Goal: Task Accomplishment & Management: Manage account settings

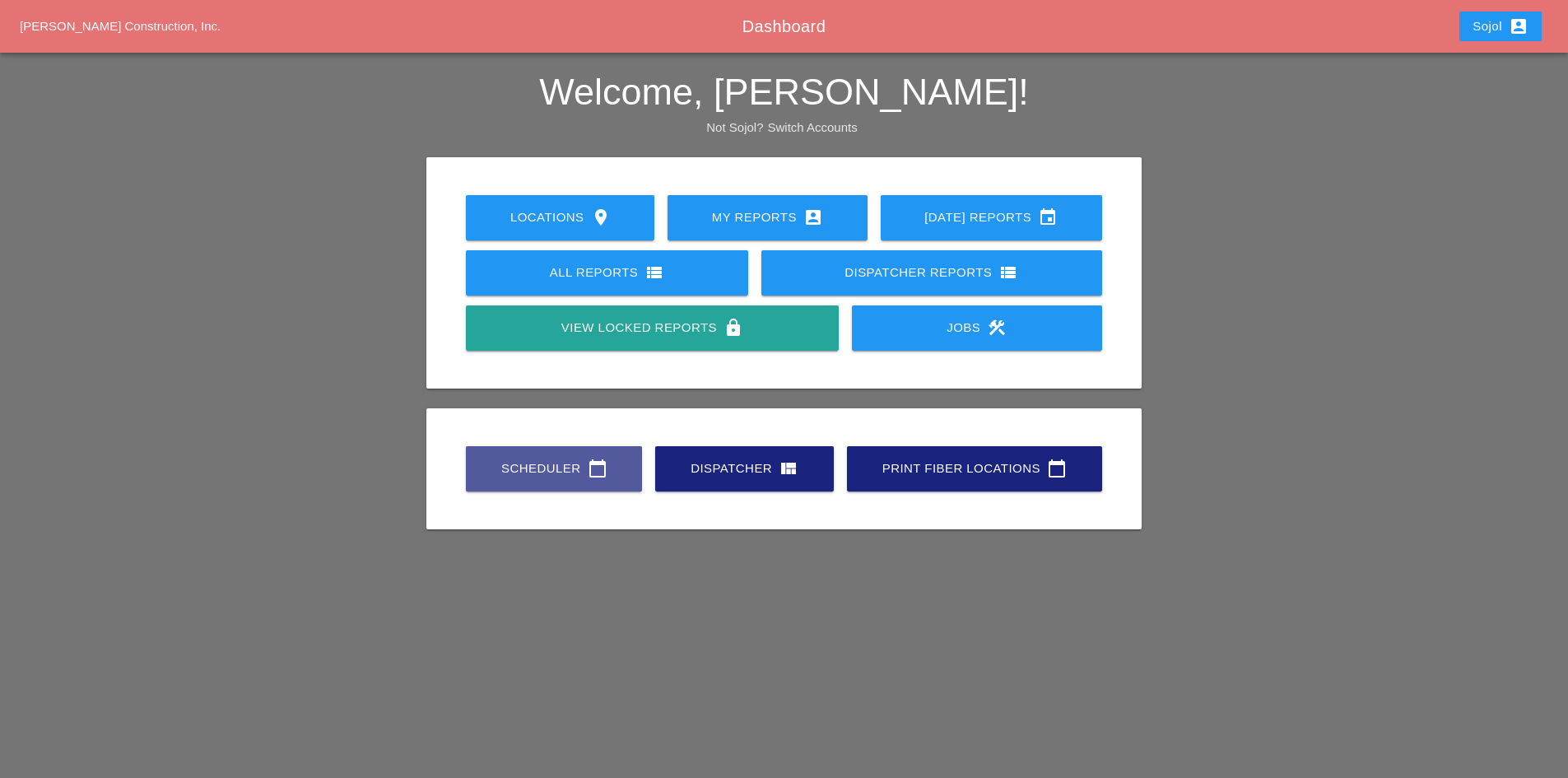
click at [570, 468] on div "Scheduler calendar_today" at bounding box center [554, 468] width 123 height 20
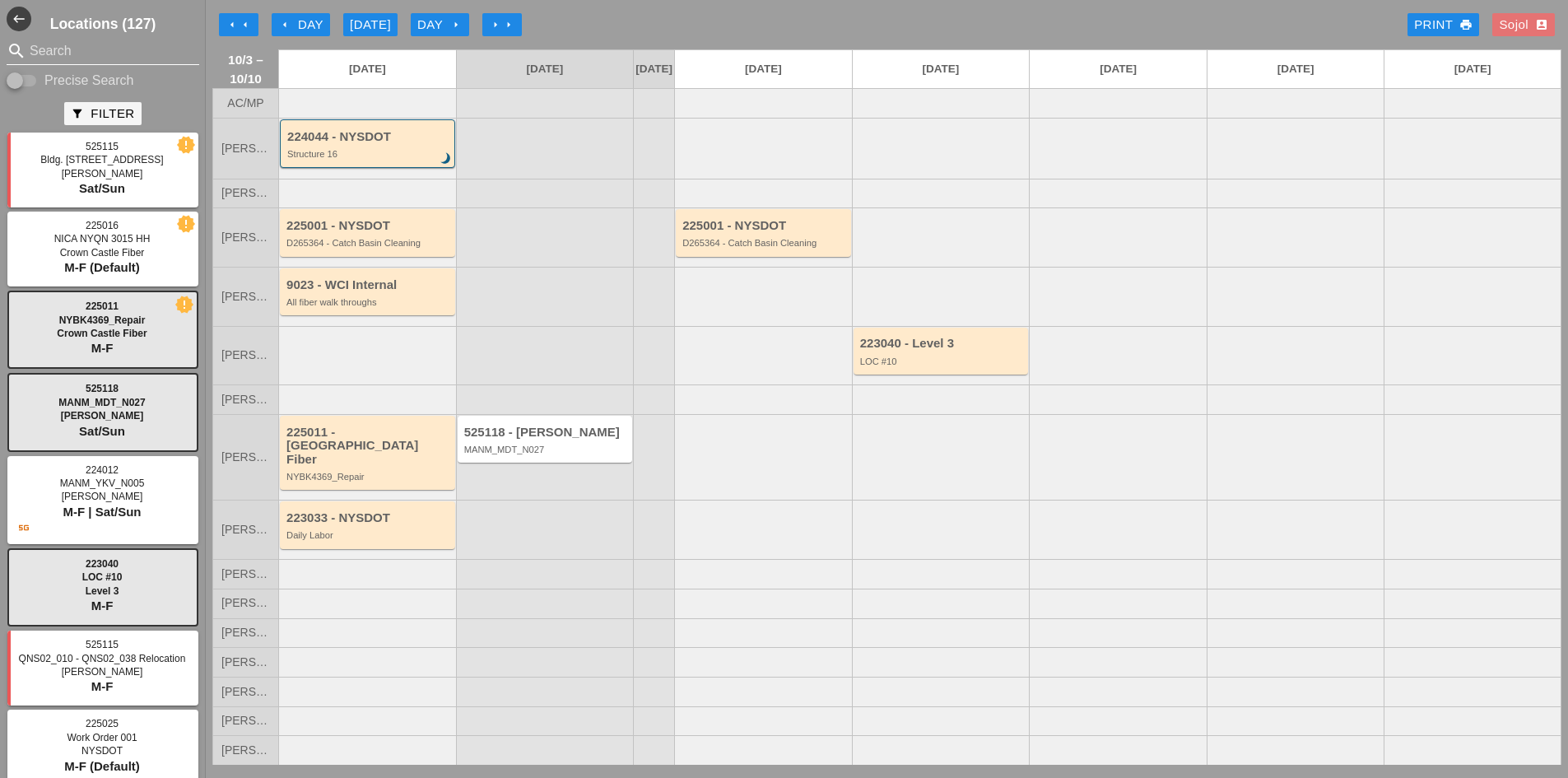
click at [75, 62] on input "Search" at bounding box center [103, 50] width 146 height 26
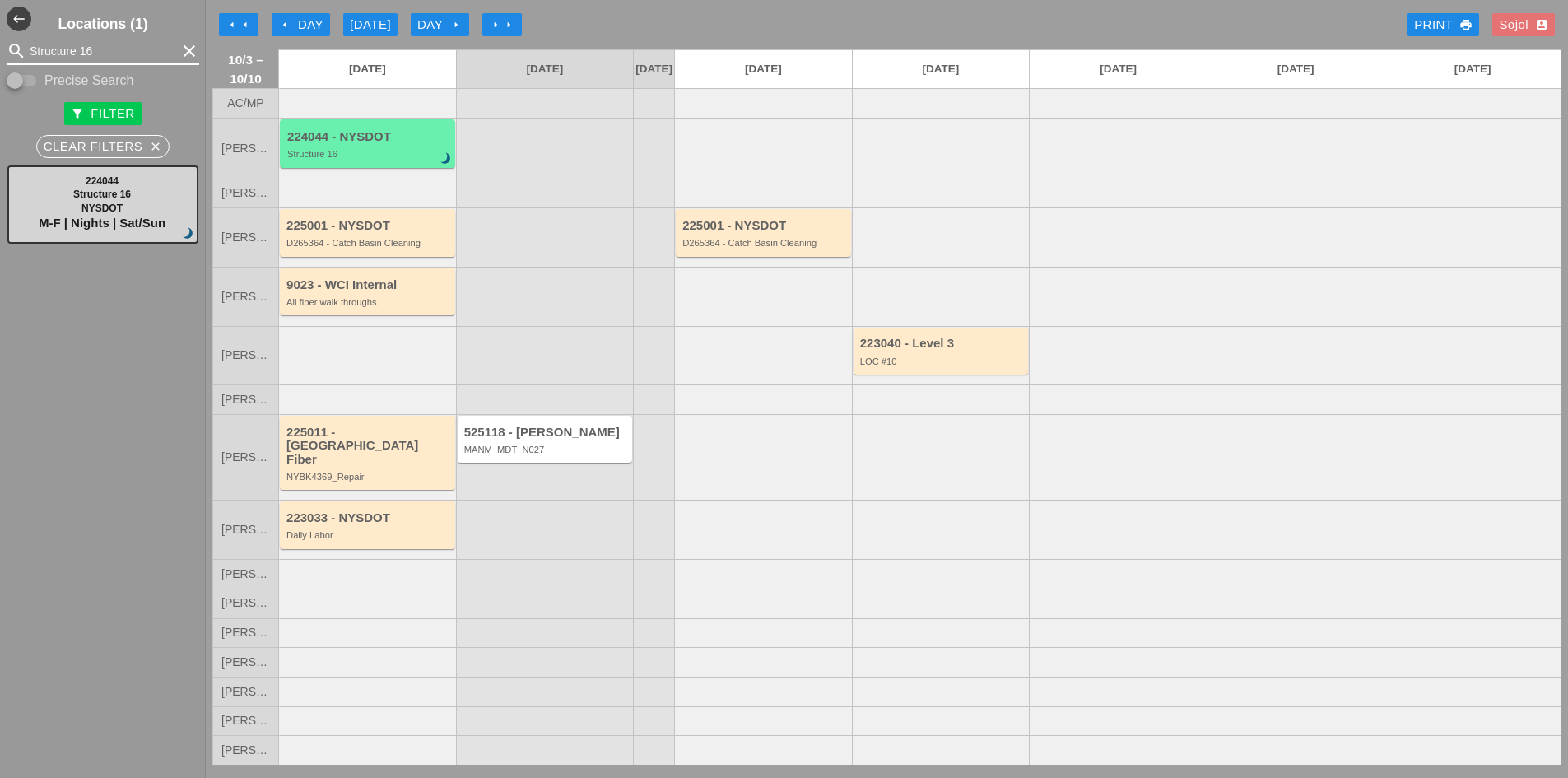
type input "Structure 16"
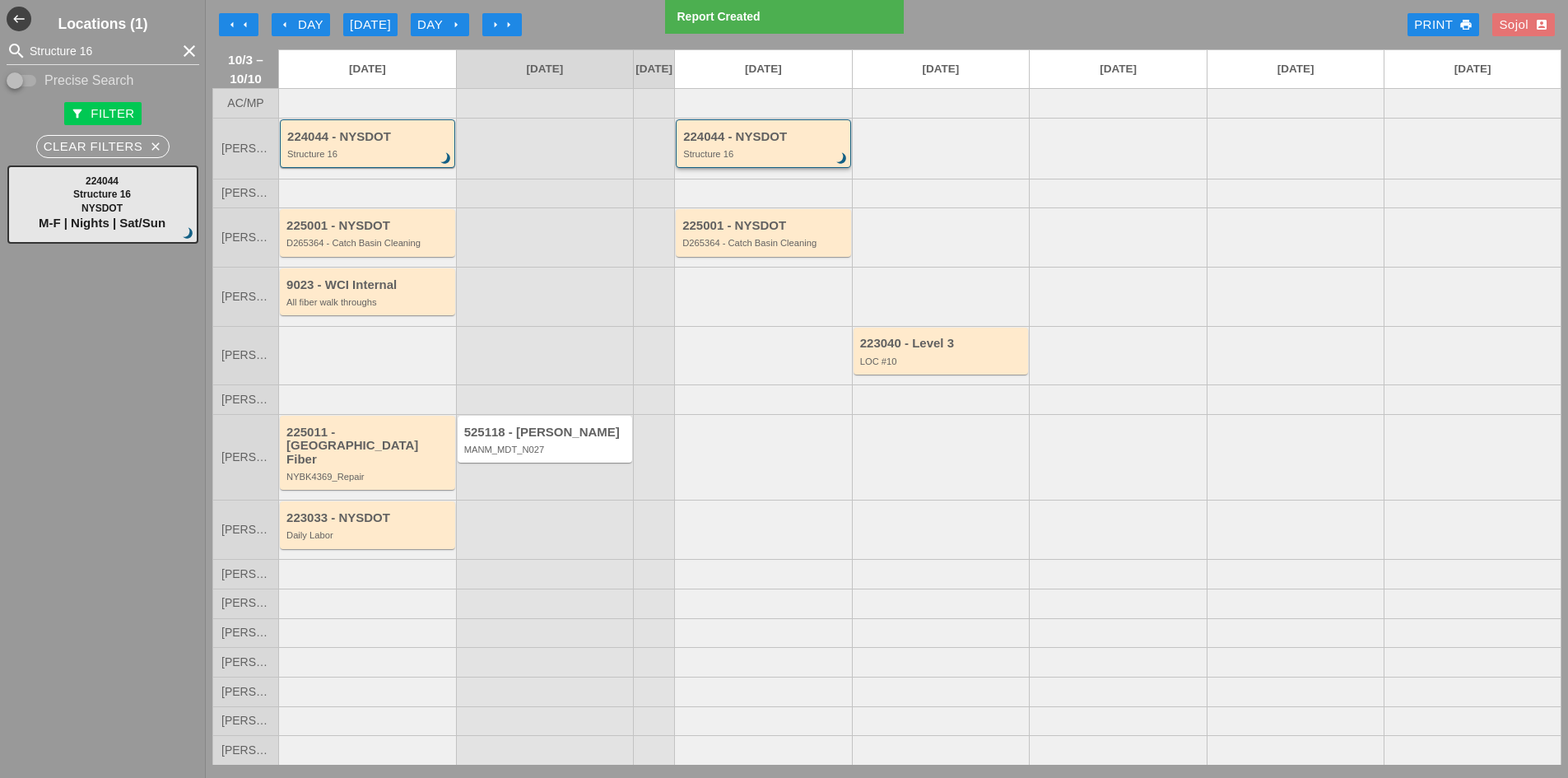
click at [707, 158] on div "224044 - NYSDOT Structure 16 brightness_3" at bounding box center [764, 145] width 163 height 30
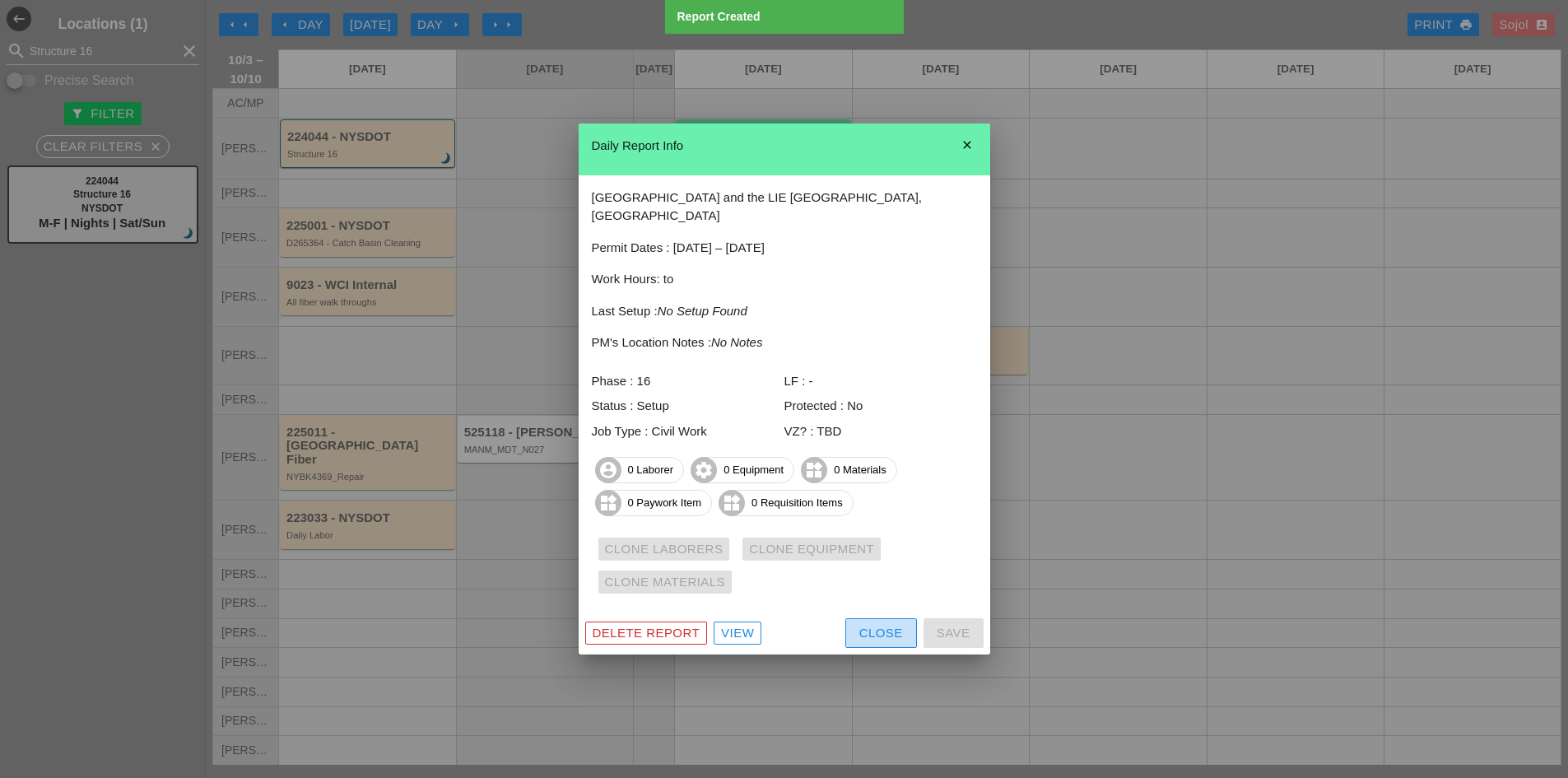
click at [885, 626] on div "Close" at bounding box center [881, 634] width 43 height 19
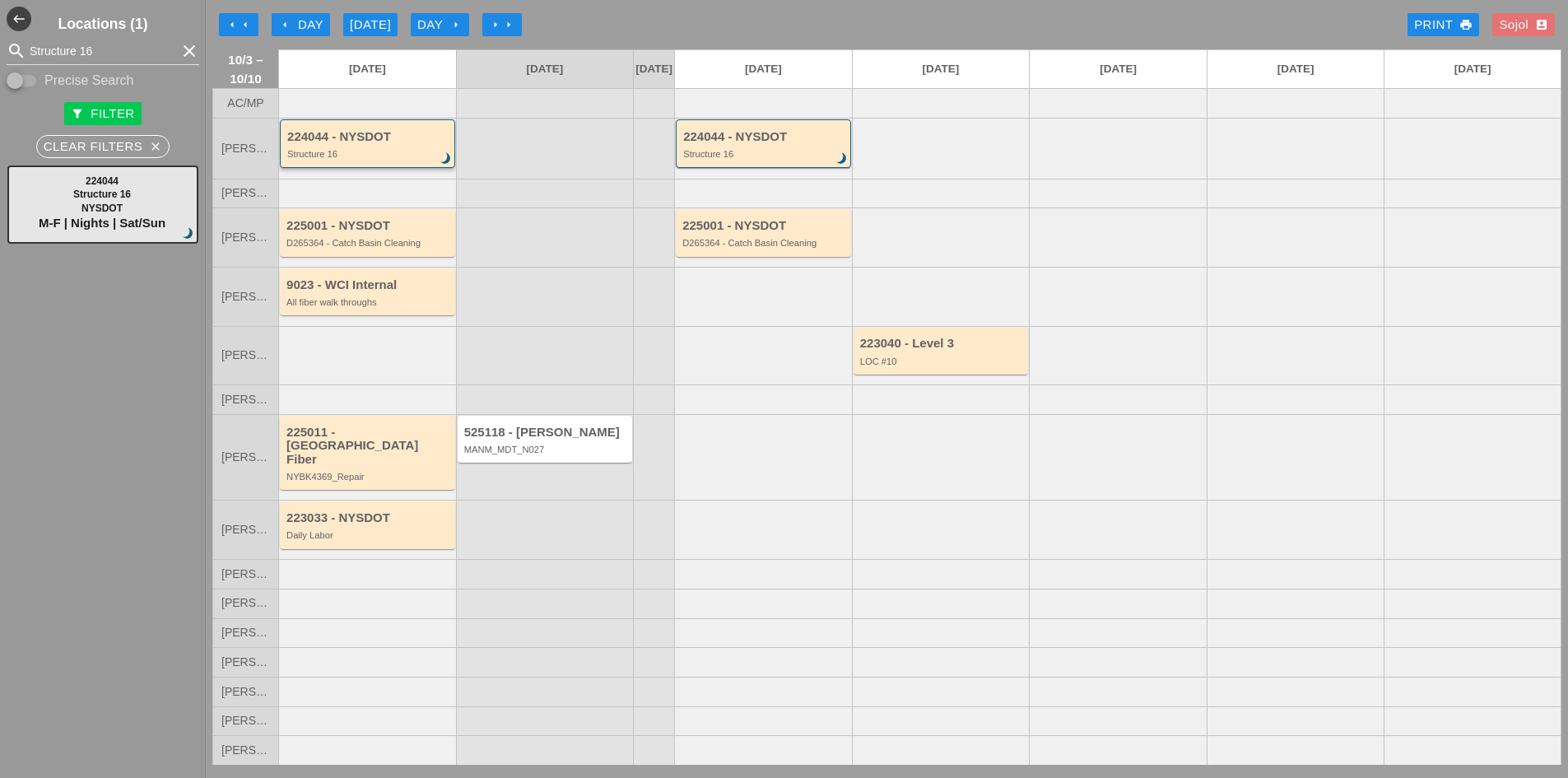
click at [364, 159] on div "Structure 16" at bounding box center [368, 154] width 163 height 10
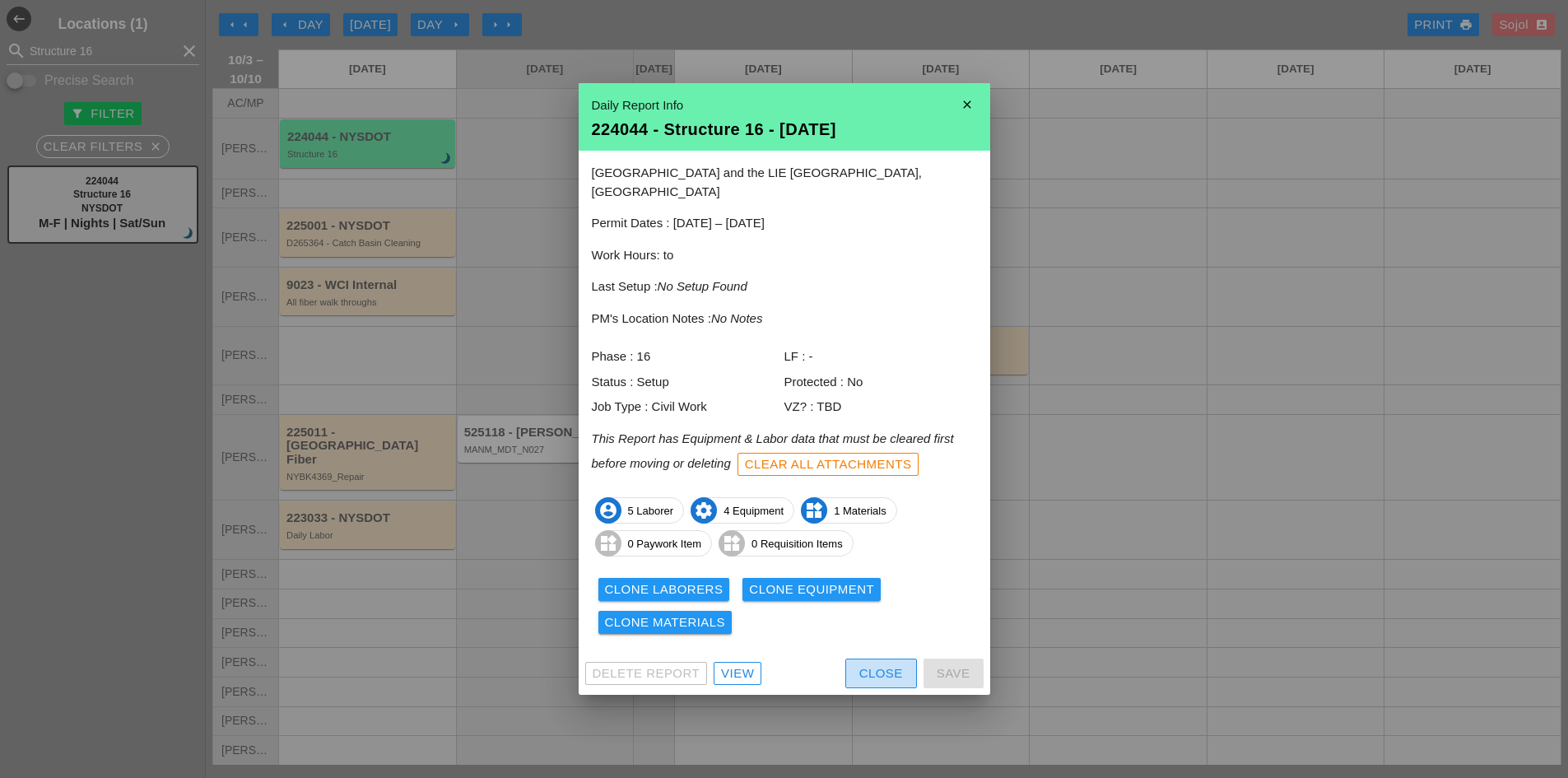
click at [879, 669] on div "Close" at bounding box center [881, 674] width 43 height 19
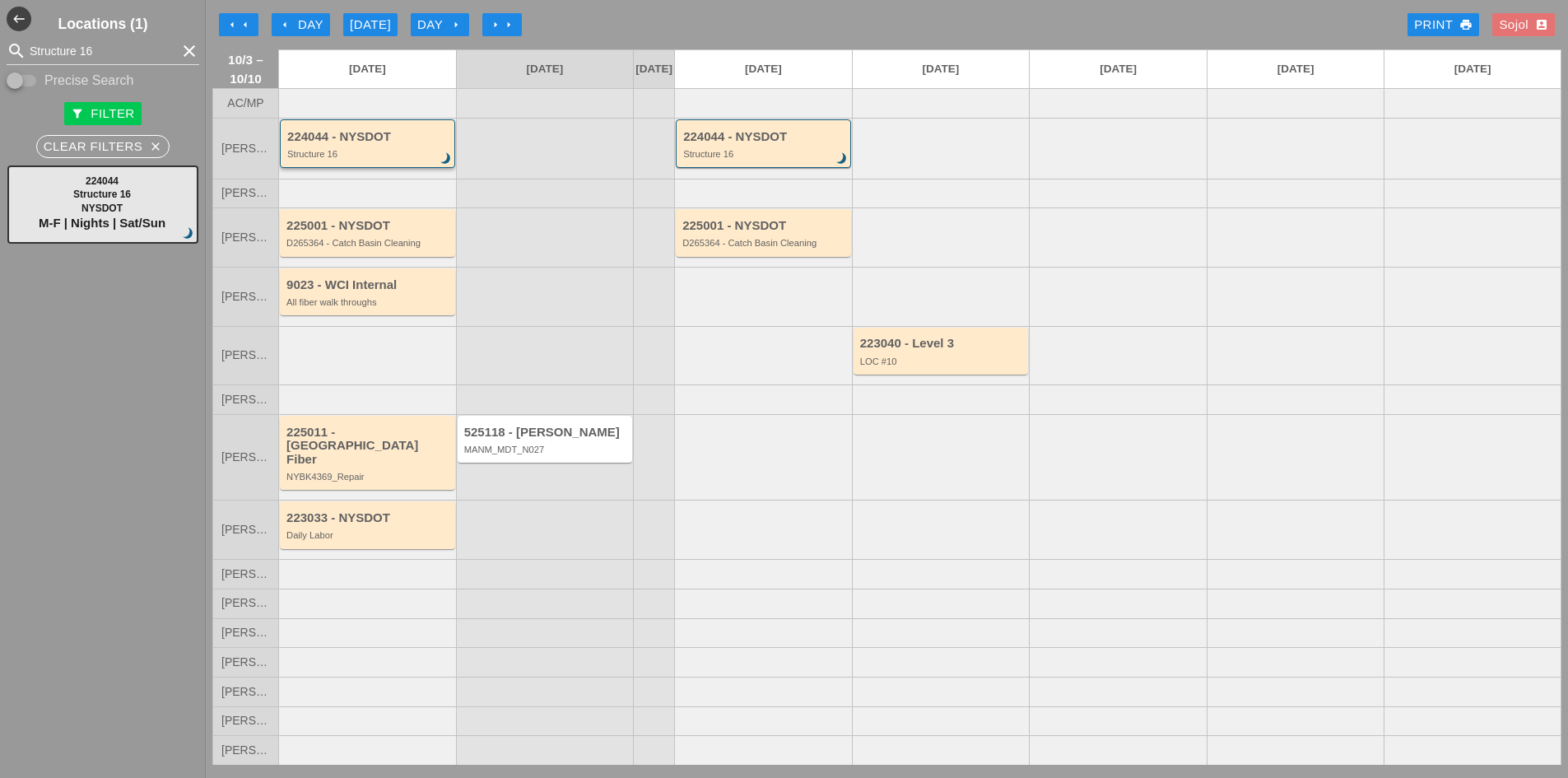
click at [367, 159] on div "Structure 16" at bounding box center [368, 154] width 163 height 10
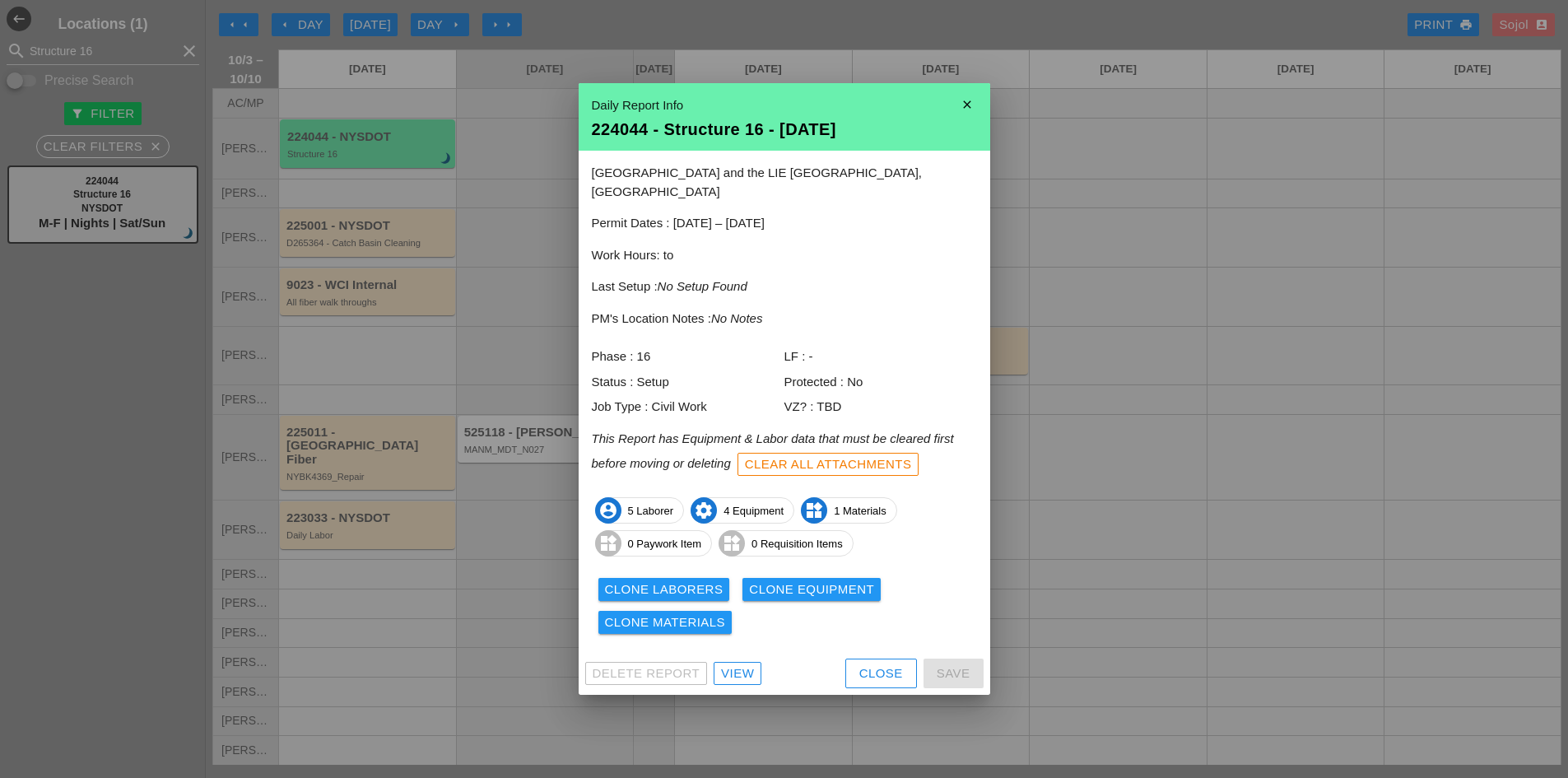
click at [684, 580] on div "Clone Laborers" at bounding box center [663, 590] width 118 height 19
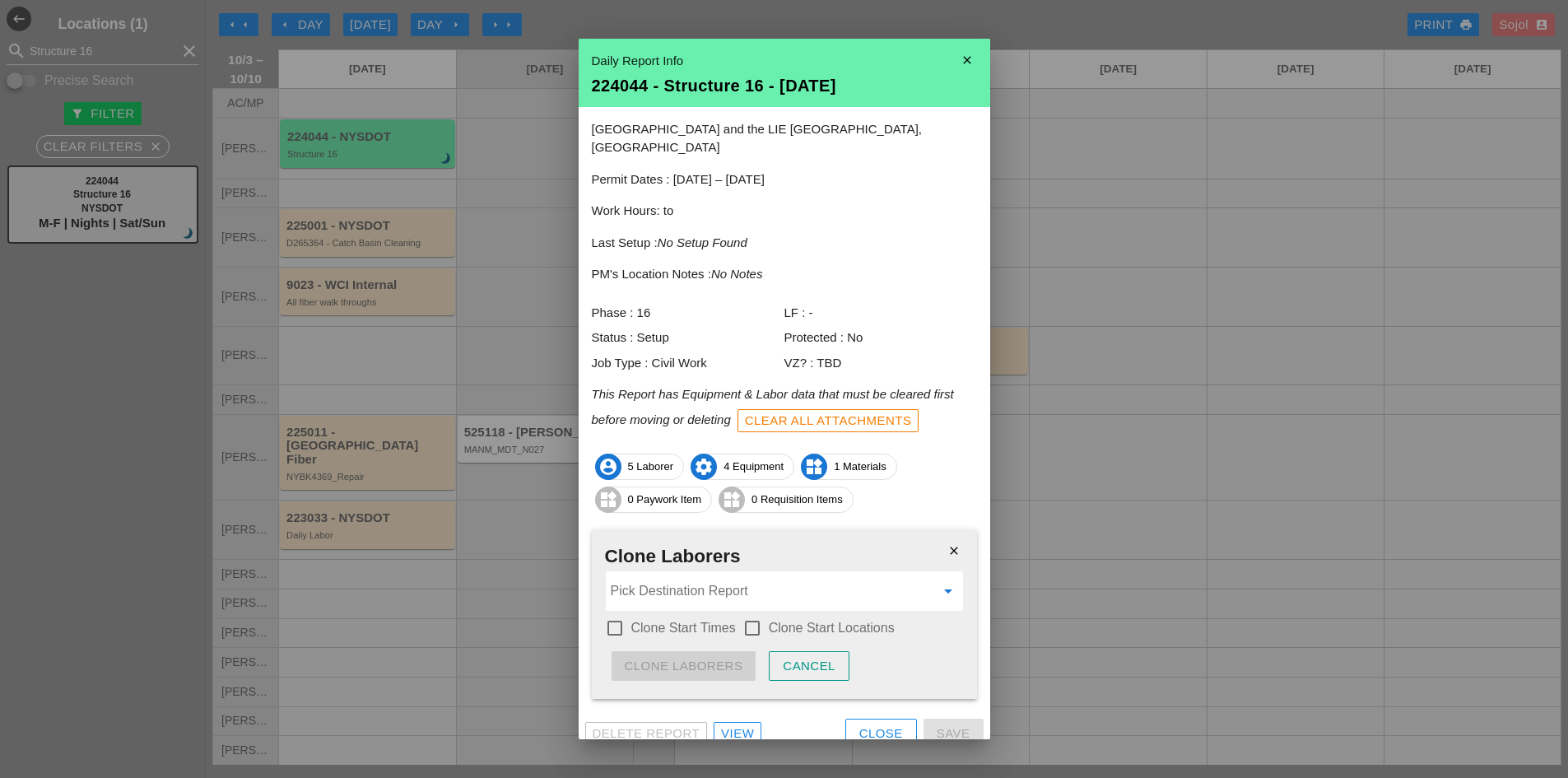
click at [720, 578] on input "Pick Destination Report" at bounding box center [773, 591] width 325 height 26
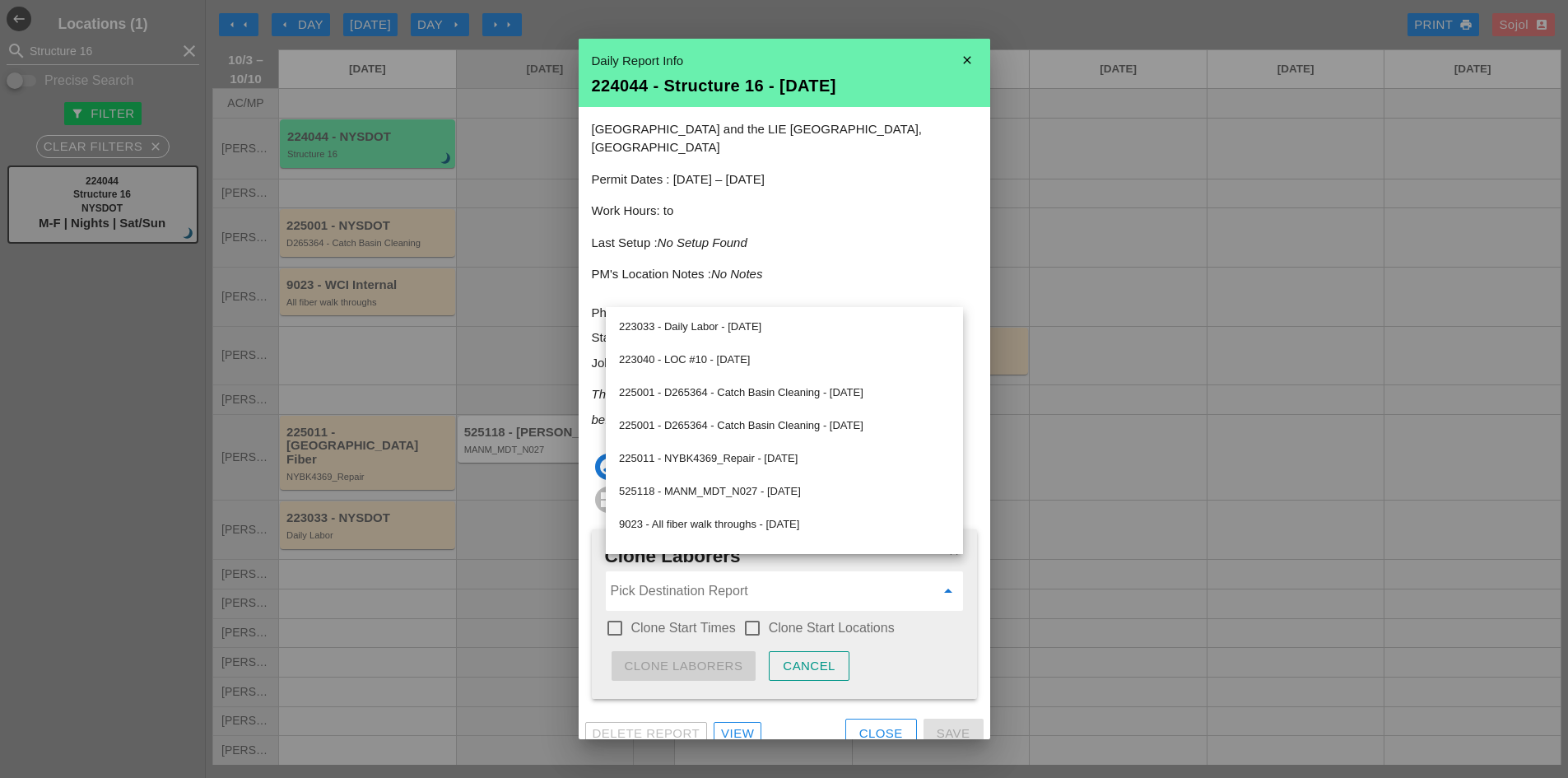
click at [681, 578] on input "Pick Destination Report" at bounding box center [773, 591] width 325 height 26
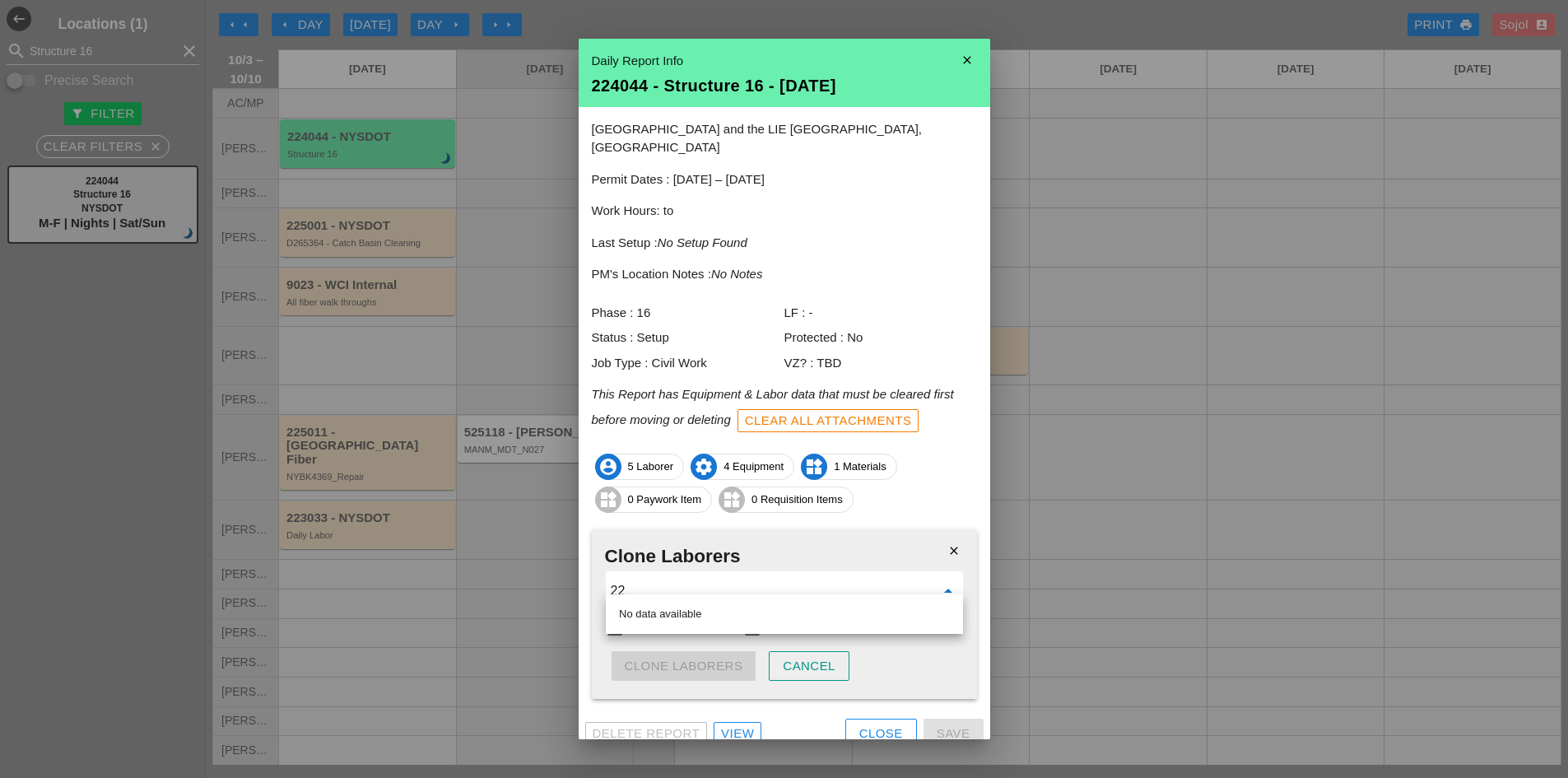
type input "2"
type input "1"
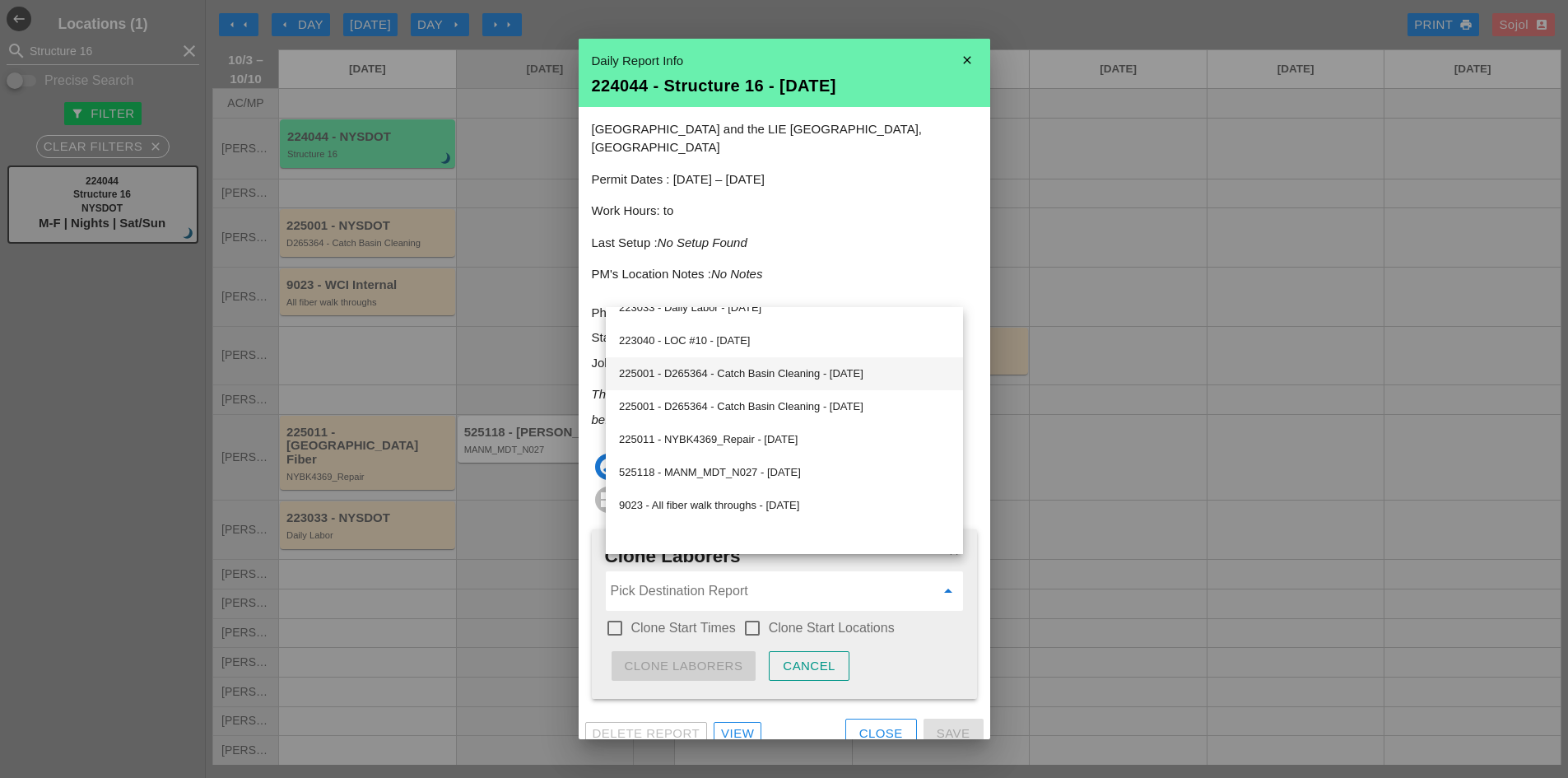
scroll to position [23, 0]
click at [876, 725] on div "Close" at bounding box center [881, 735] width 43 height 19
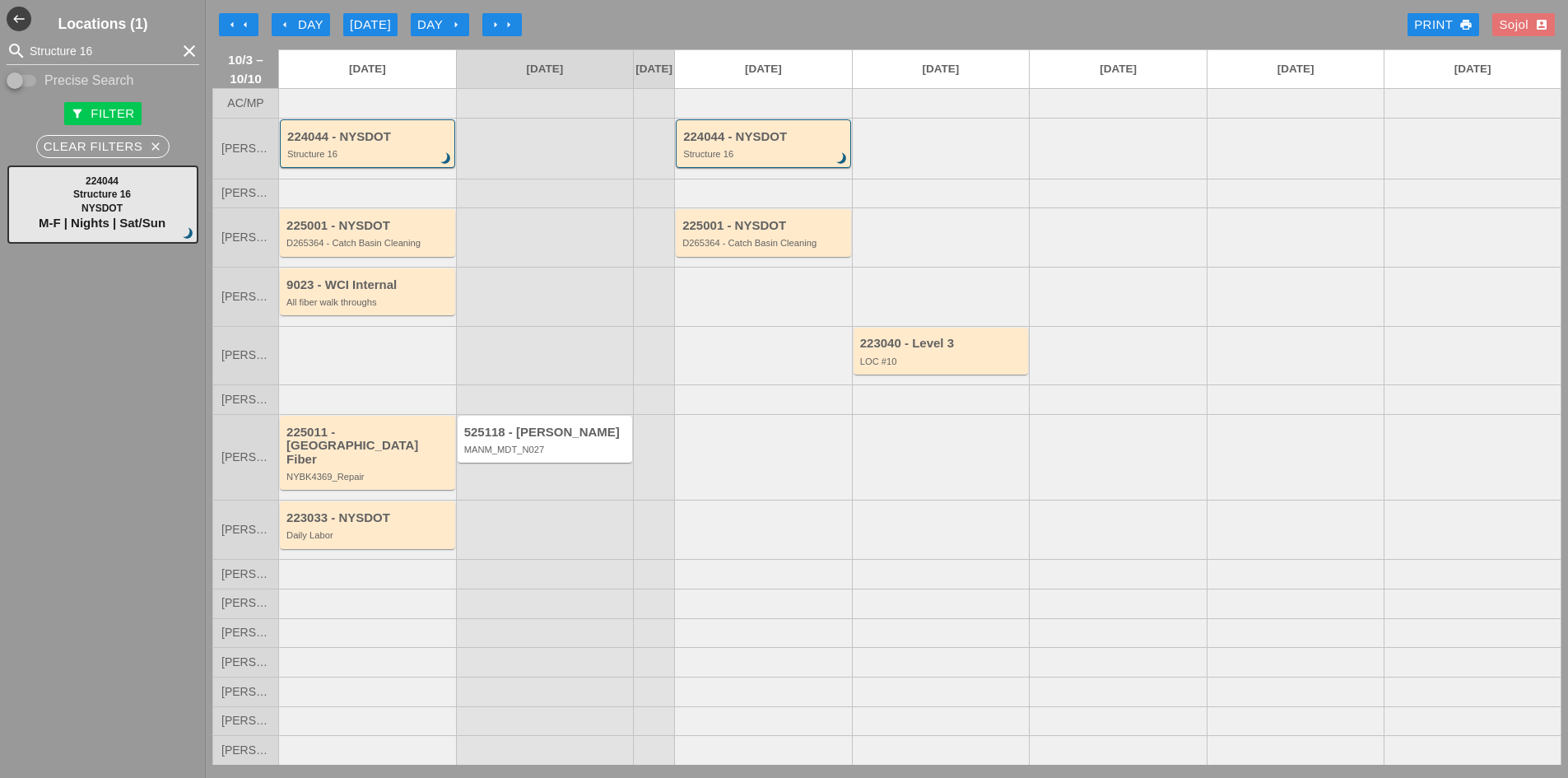
click at [768, 550] on div at bounding box center [763, 530] width 178 height 60
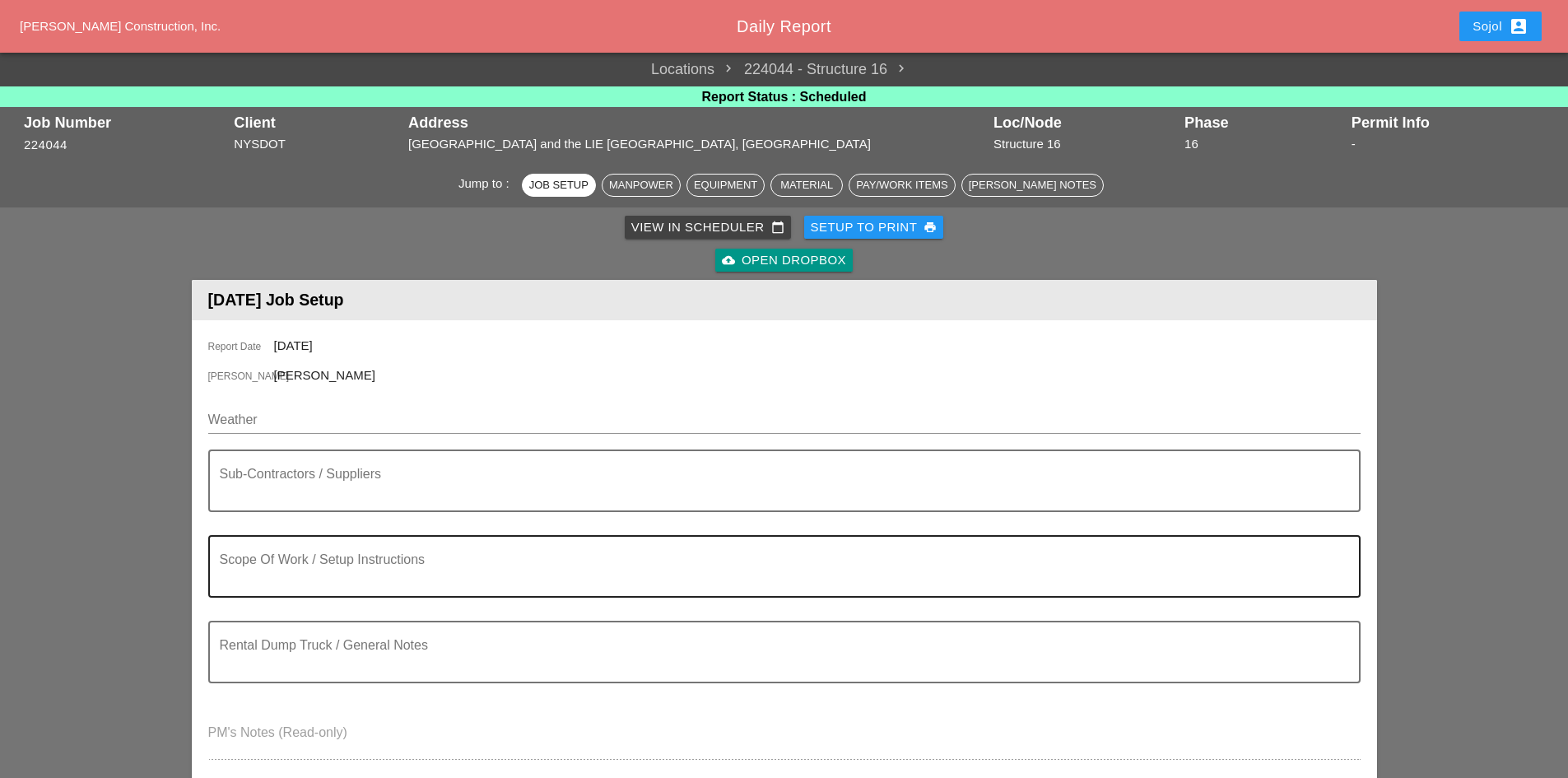
click at [305, 564] on textarea "Scope Of Work / Setup Instructions" at bounding box center [778, 576] width 1117 height 39
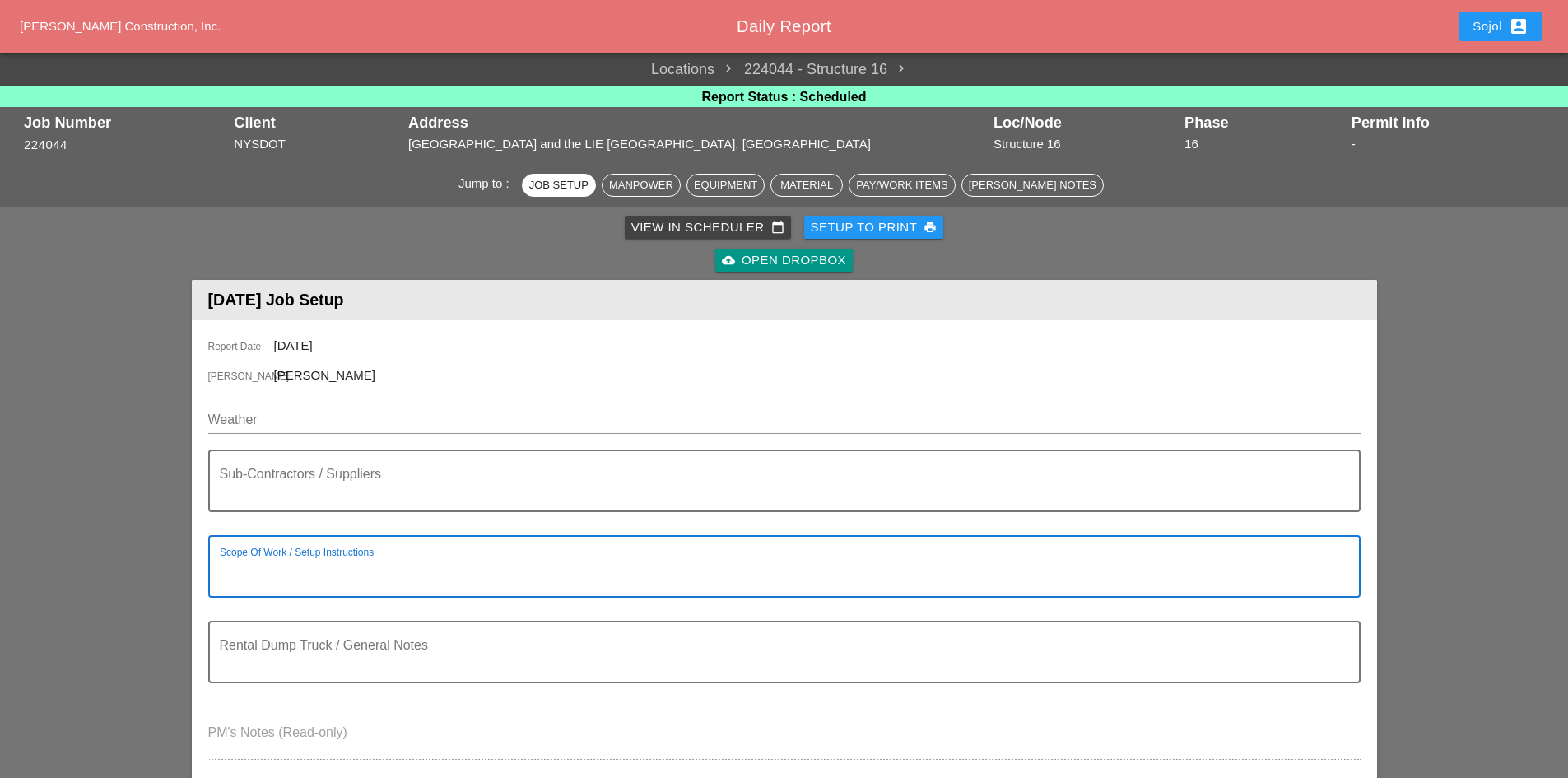
paste textarea "LOCATION: 16 NEW SIGN STRUCTURE NO.: N2854 EXISTING SIGN STRUCTURE NO.: N1524 P…"
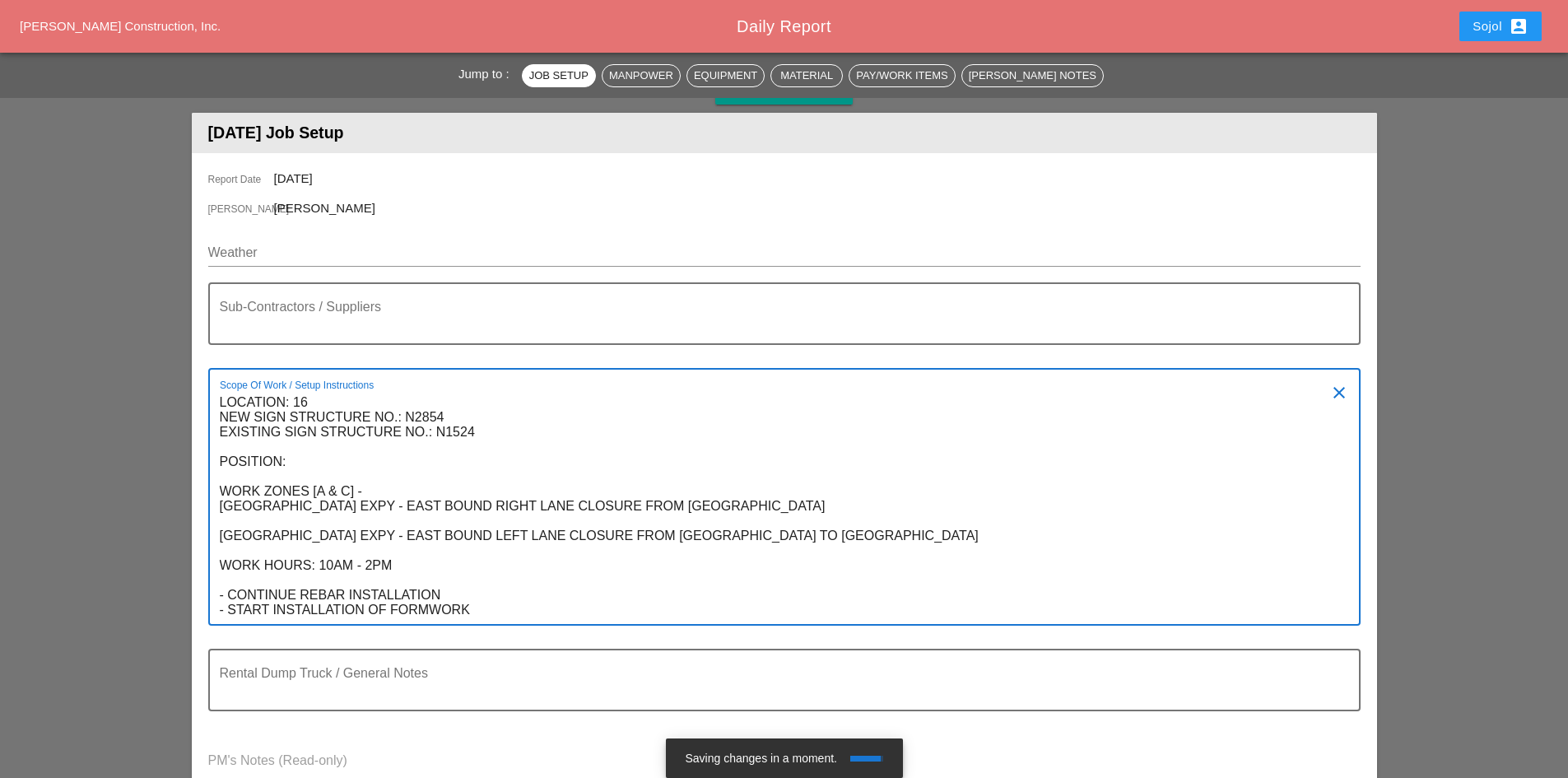
scroll to position [170, 0]
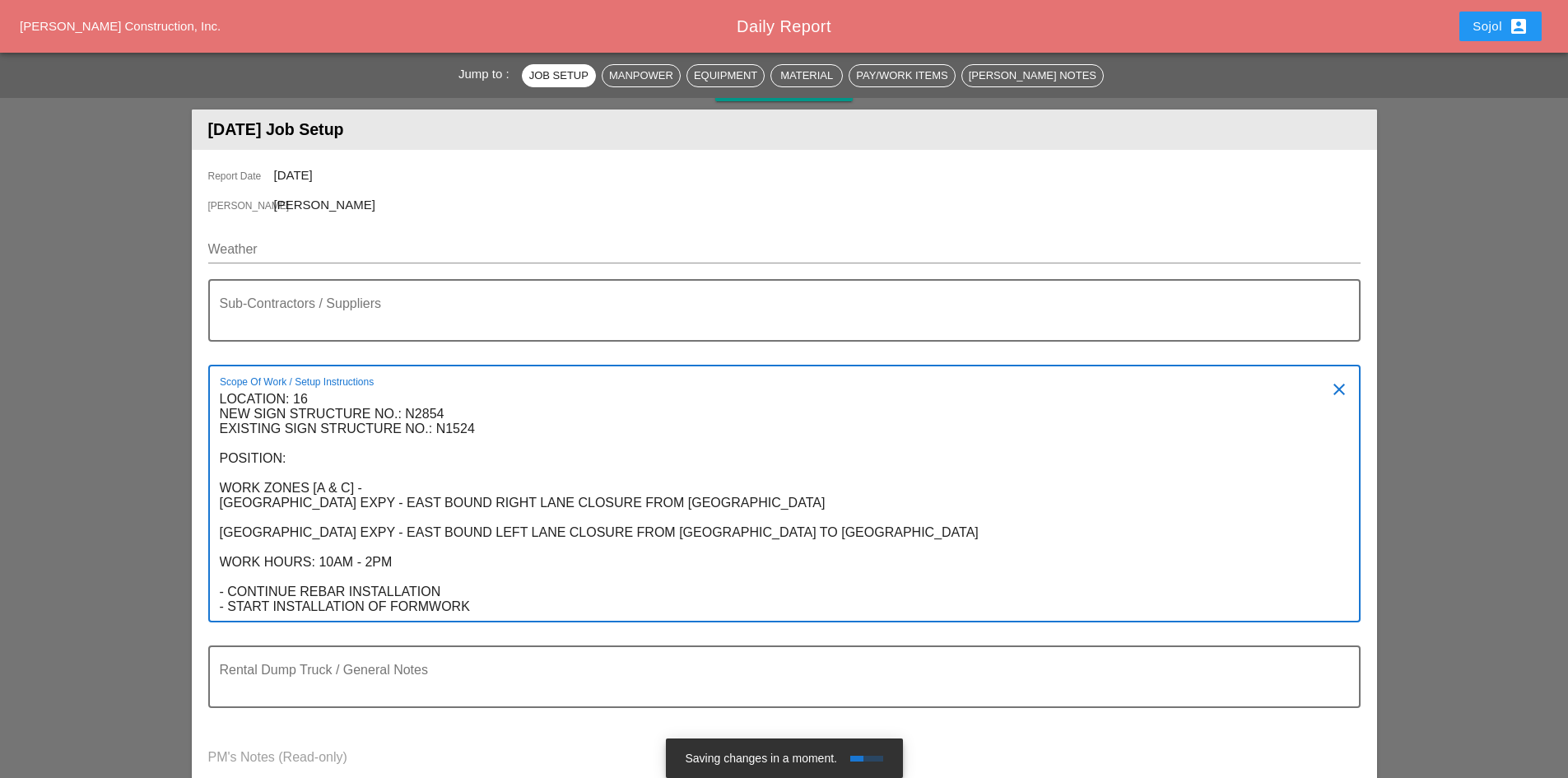
drag, startPoint x: 273, startPoint y: 606, endPoint x: 295, endPoint y: 587, distance: 29.1
click at [295, 587] on textarea "LOCATION: 16 NEW SIGN STRUCTURE NO.: N2854 EXISTING SIGN STRUCTURE NO.: N1524 P…" at bounding box center [778, 503] width 1117 height 234
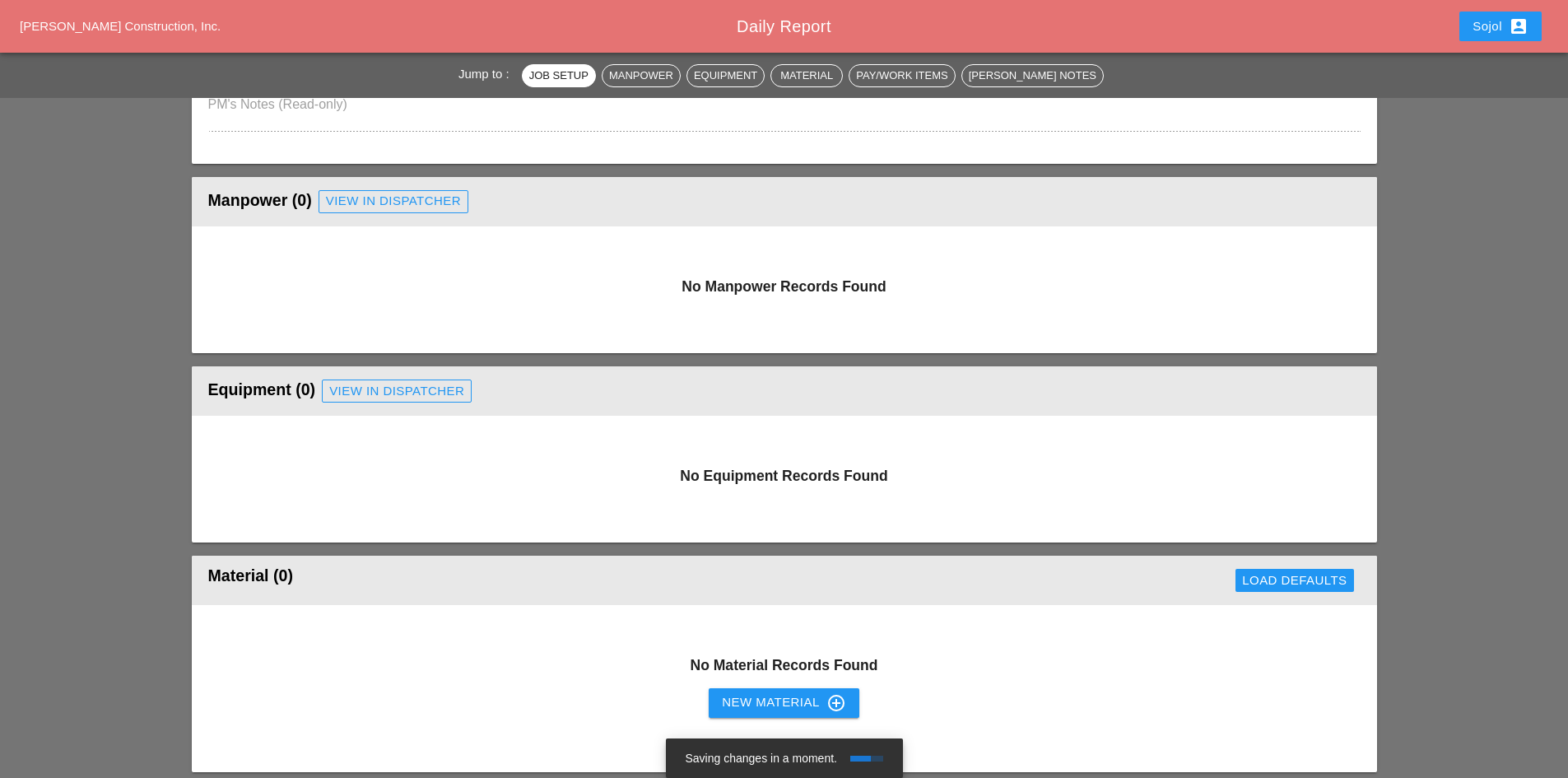
scroll to position [829, 0]
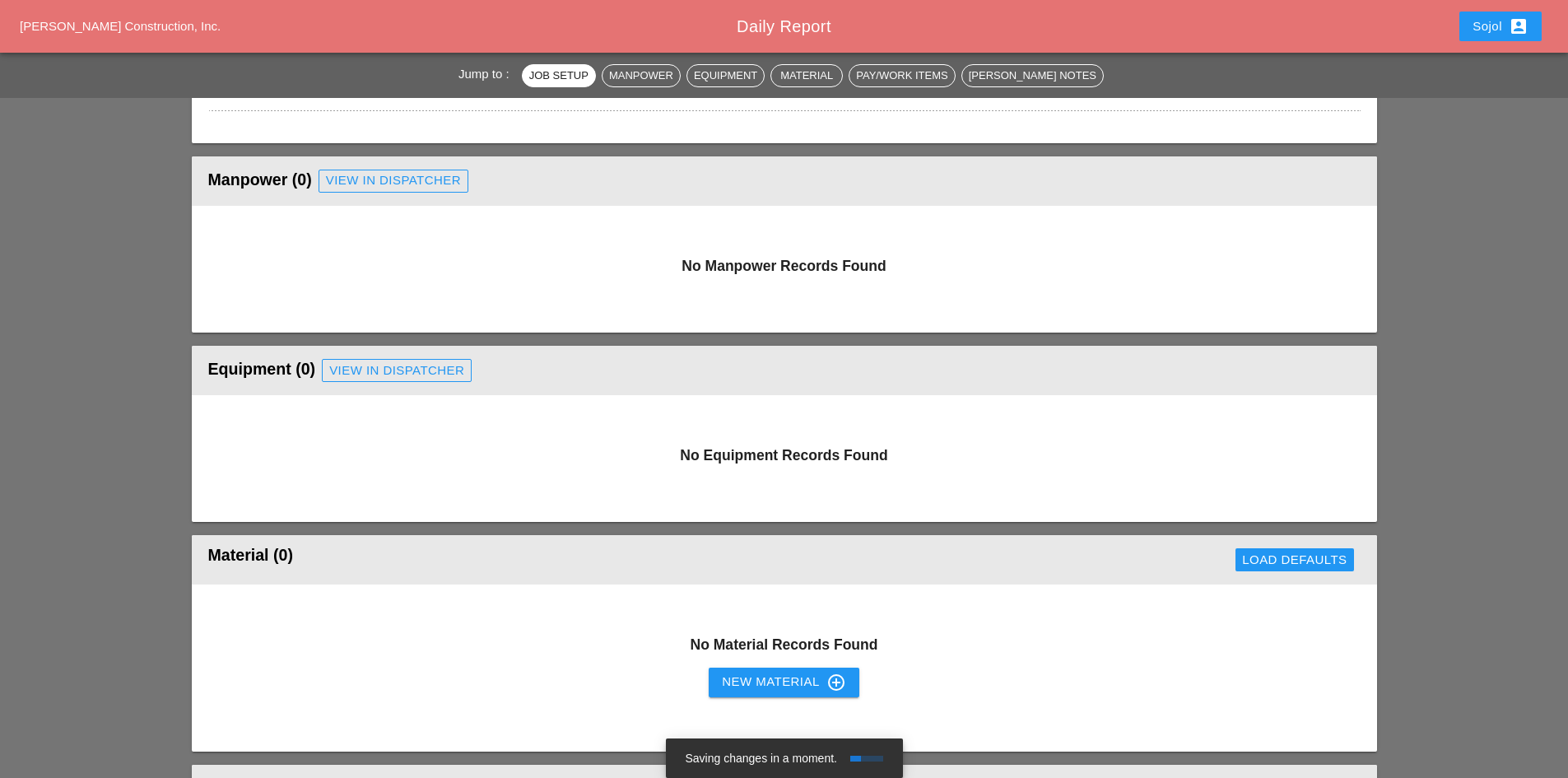
type textarea "LOCATION: 16 NEW SIGN STRUCTURE NO.: N2854 EXISTING SIGN STRUCTURE NO.: N1524 P…"
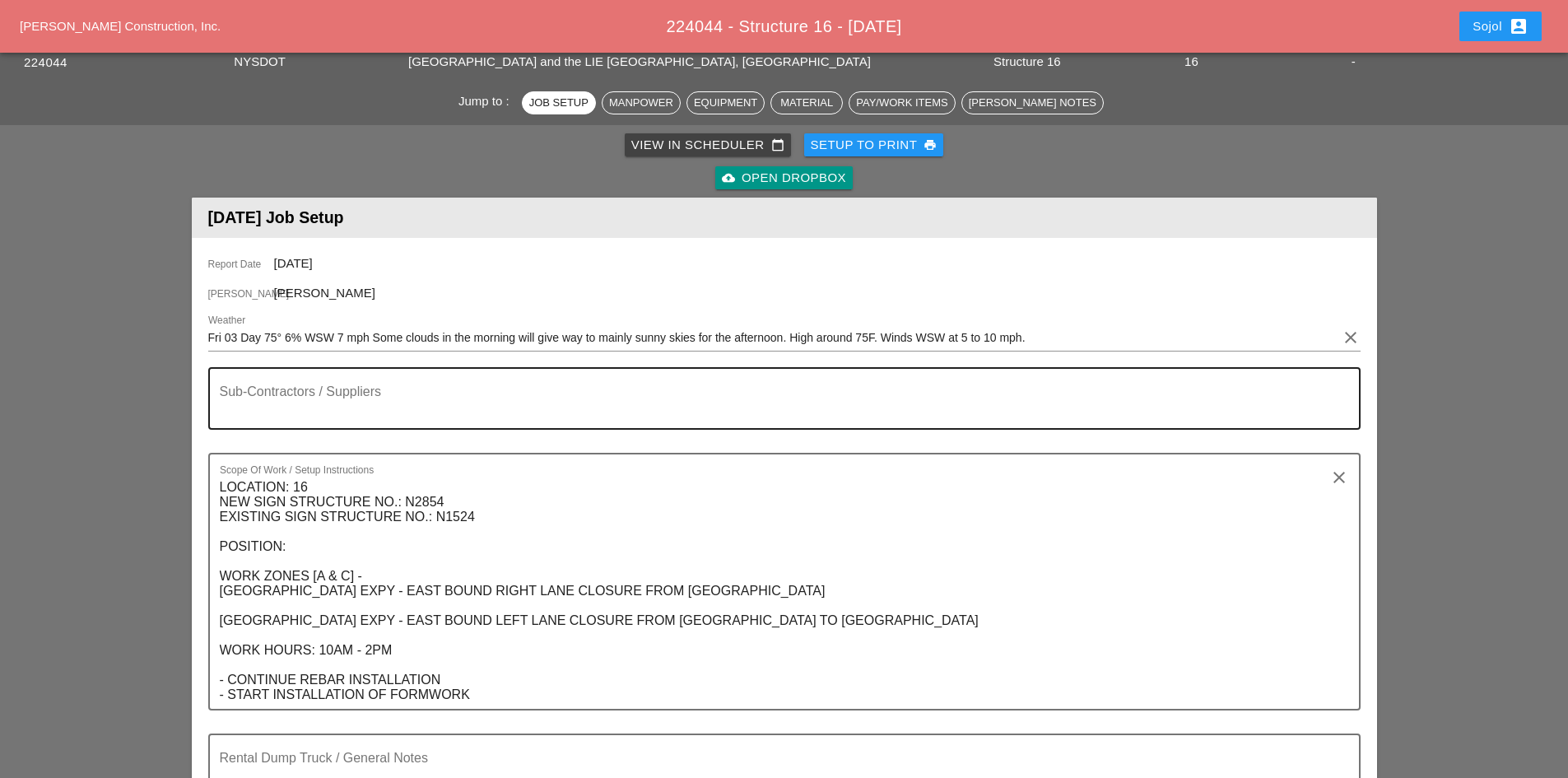
scroll to position [247, 0]
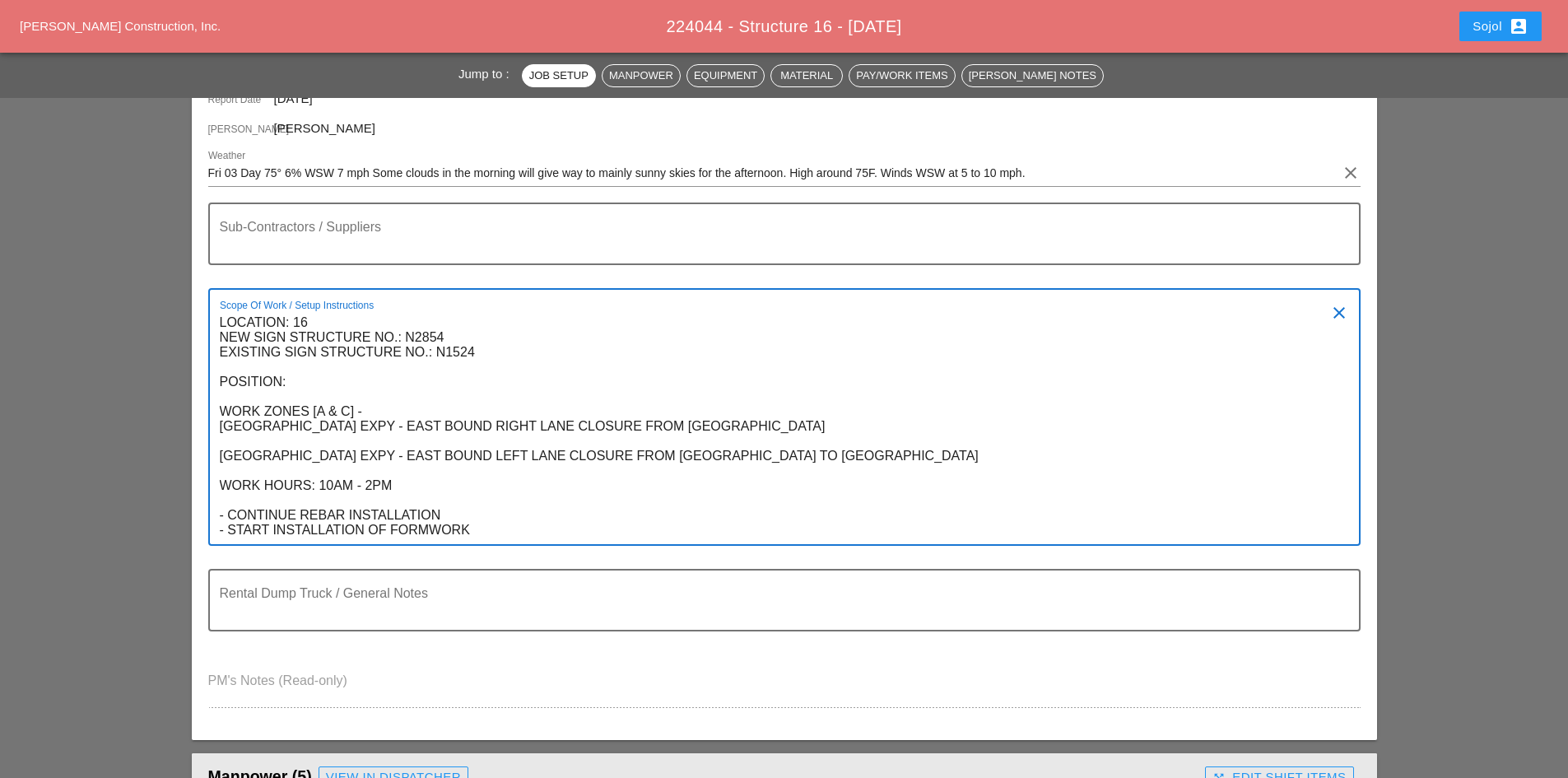
drag, startPoint x: 476, startPoint y: 529, endPoint x: 215, endPoint y: 317, distance: 336.3
click at [215, 317] on div "Scope Of Work / Setup Instructions LOCATION: 16 NEW SIGN STRUCTURE NO.: N2854 E…" at bounding box center [784, 417] width 1152 height 258
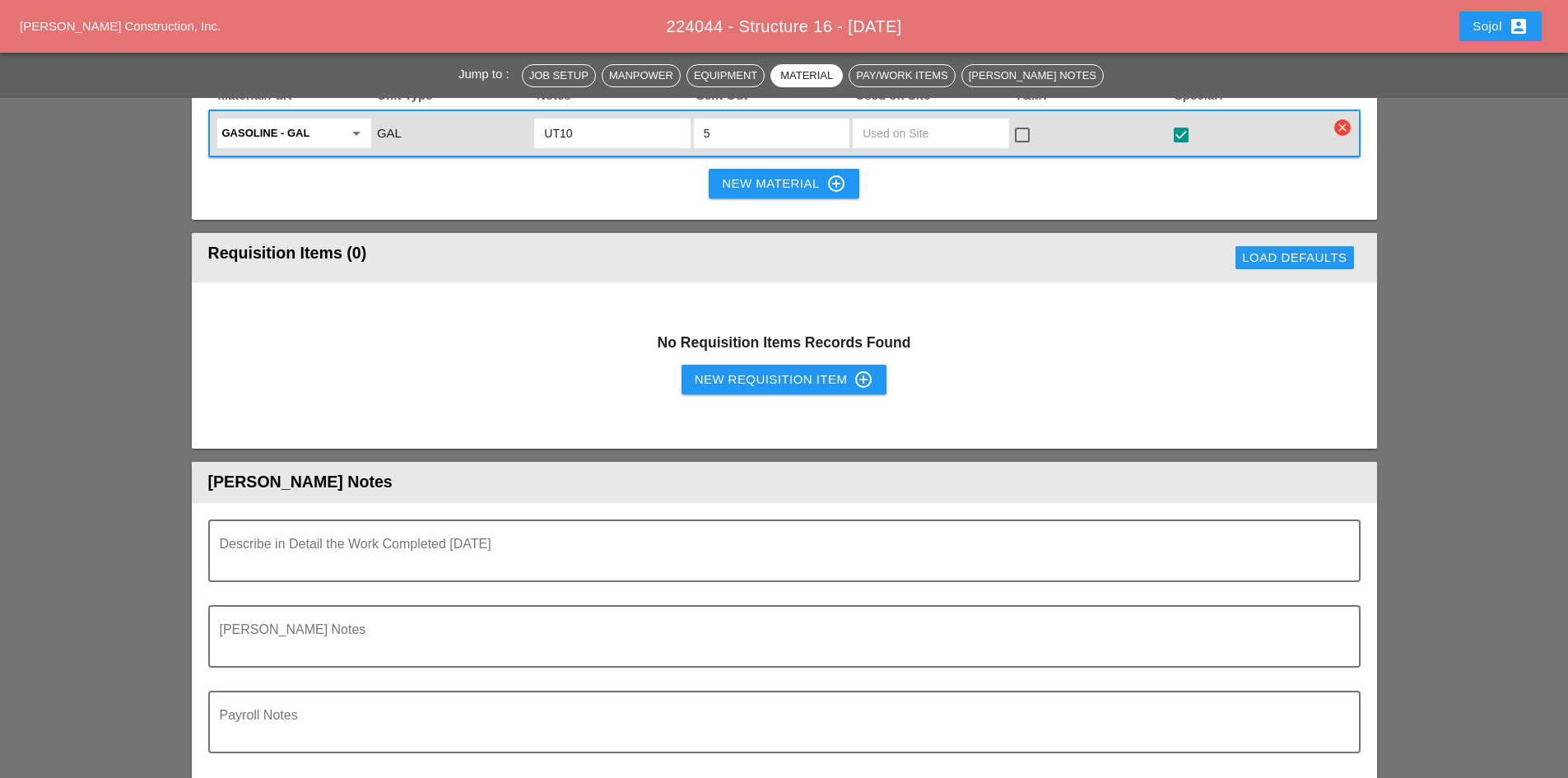
scroll to position [1894, 0]
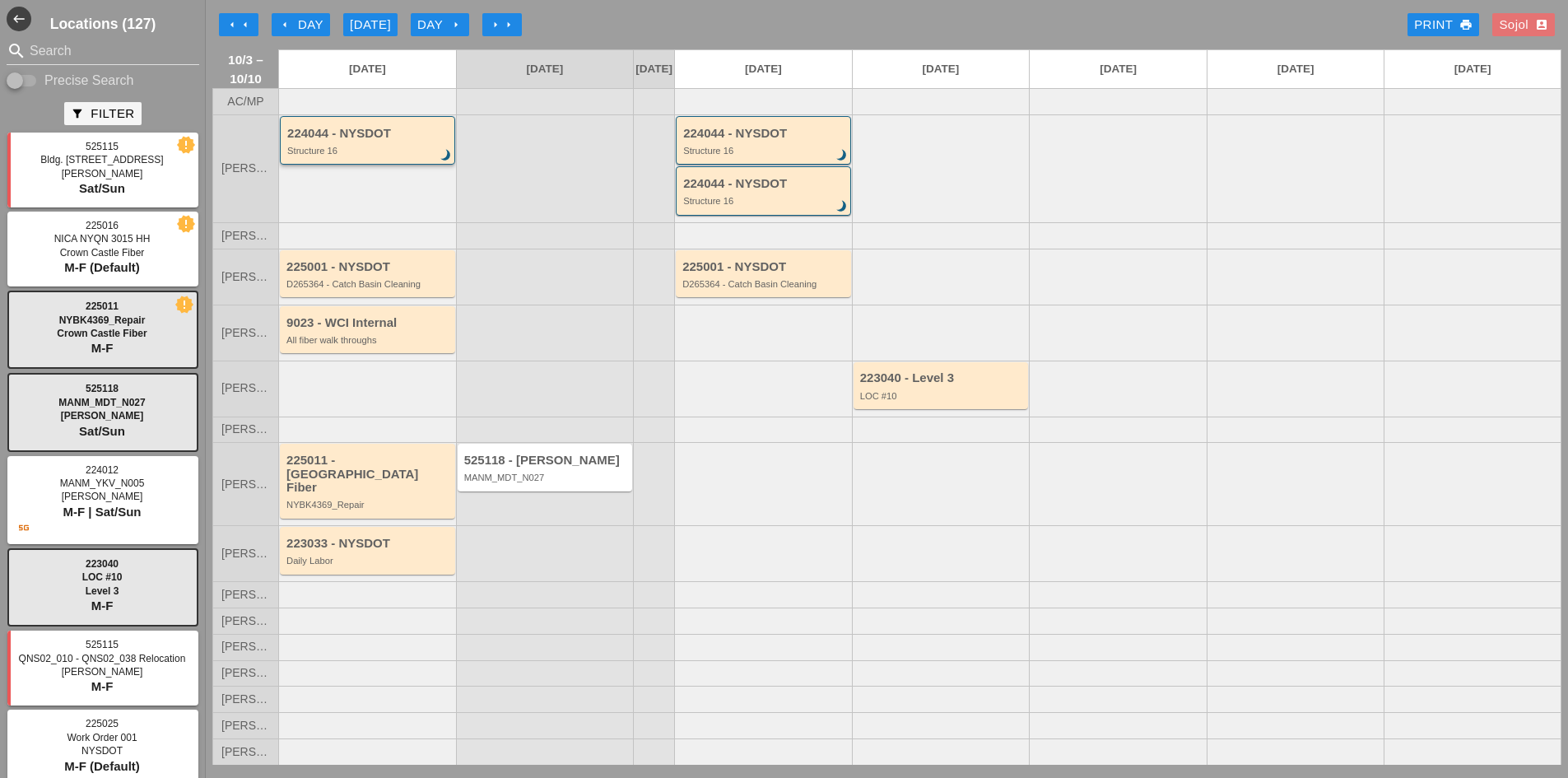
click at [387, 156] on div "Structure 16" at bounding box center [368, 151] width 163 height 10
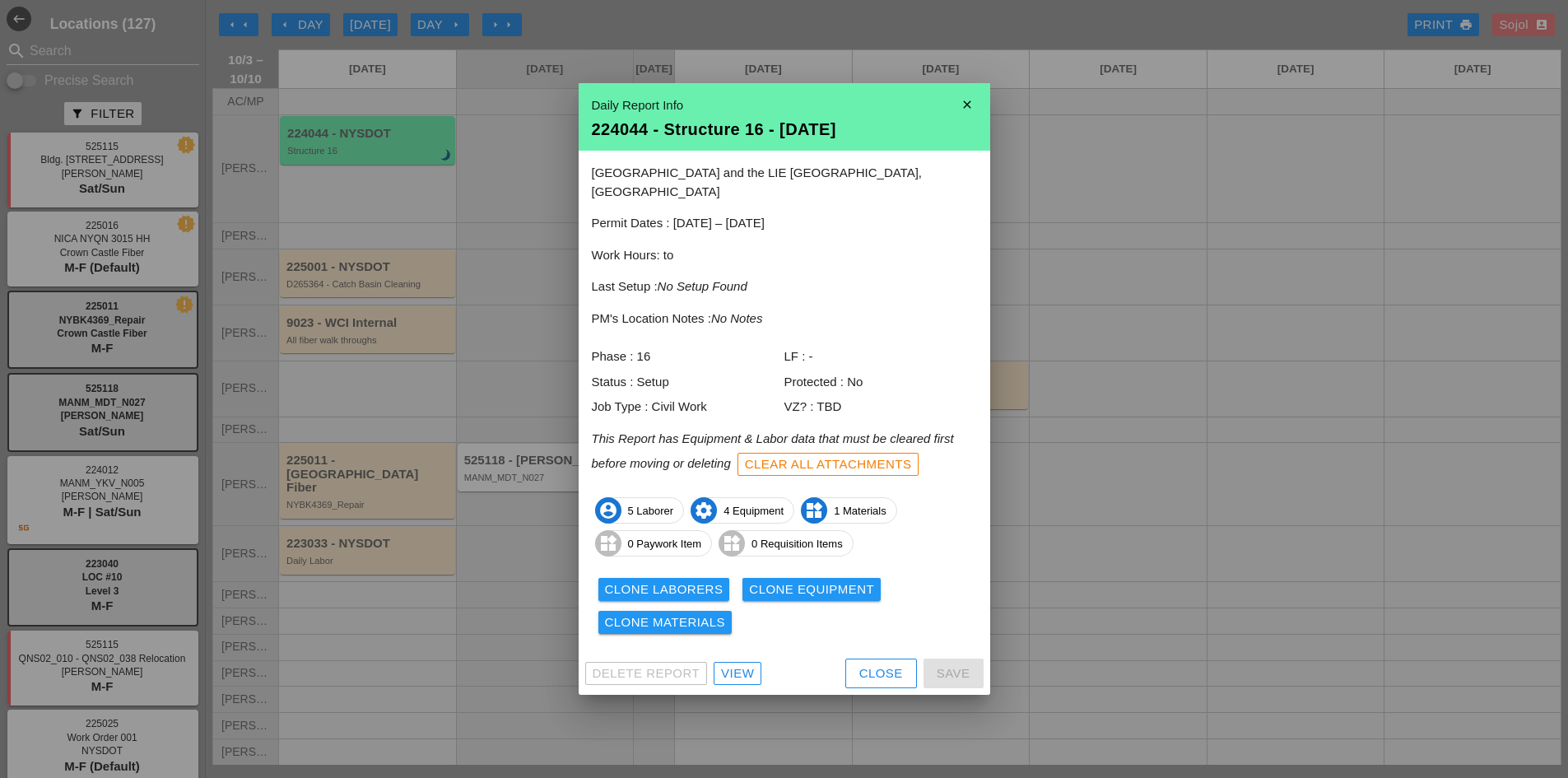
click at [881, 668] on div "Close" at bounding box center [881, 674] width 43 height 19
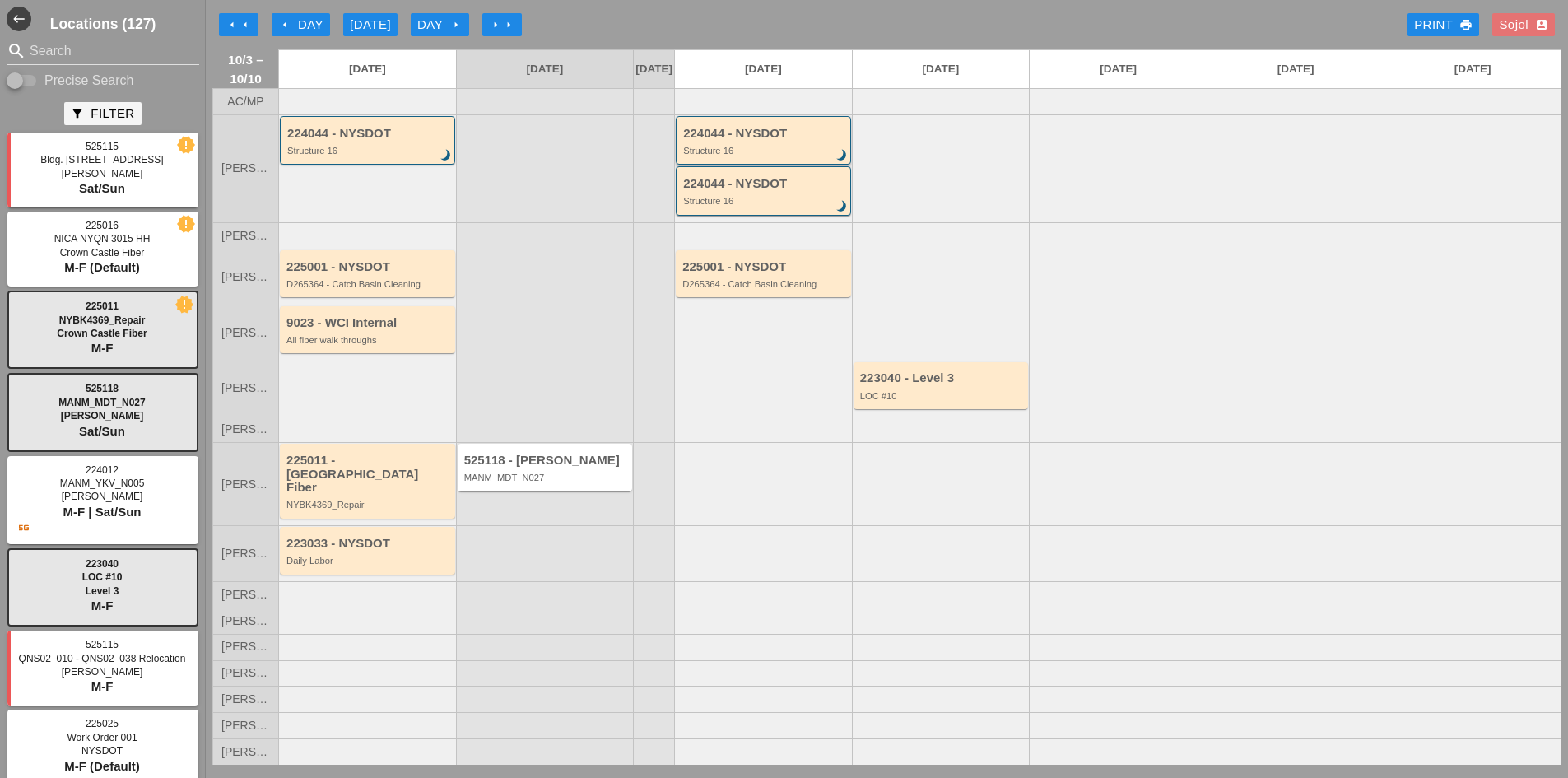
click at [724, 154] on div "224044 - NYSDOT Structure 16 brightness_3" at bounding box center [764, 141] width 163 height 30
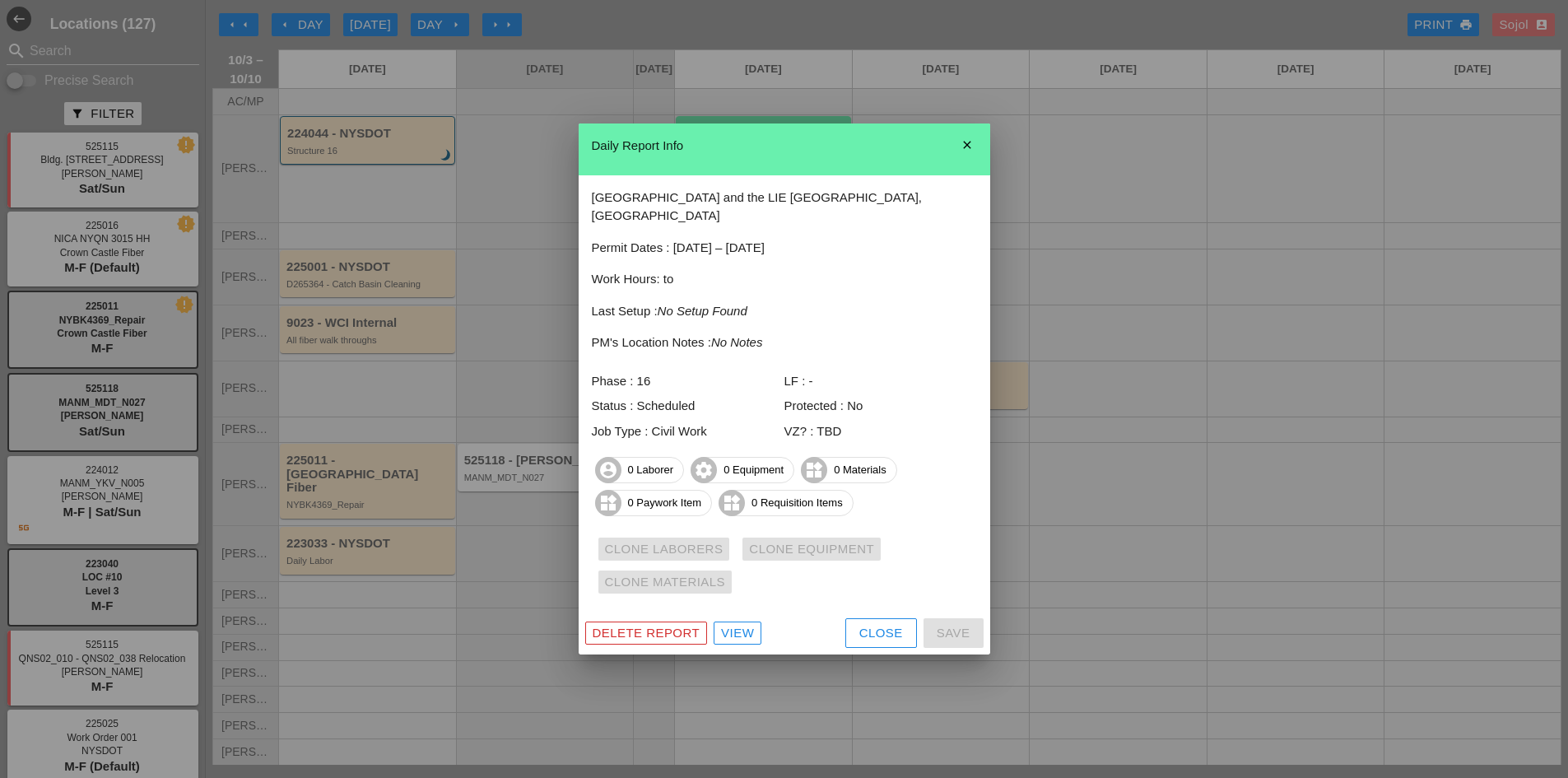
click at [851, 625] on button "Close" at bounding box center [882, 633] width 72 height 30
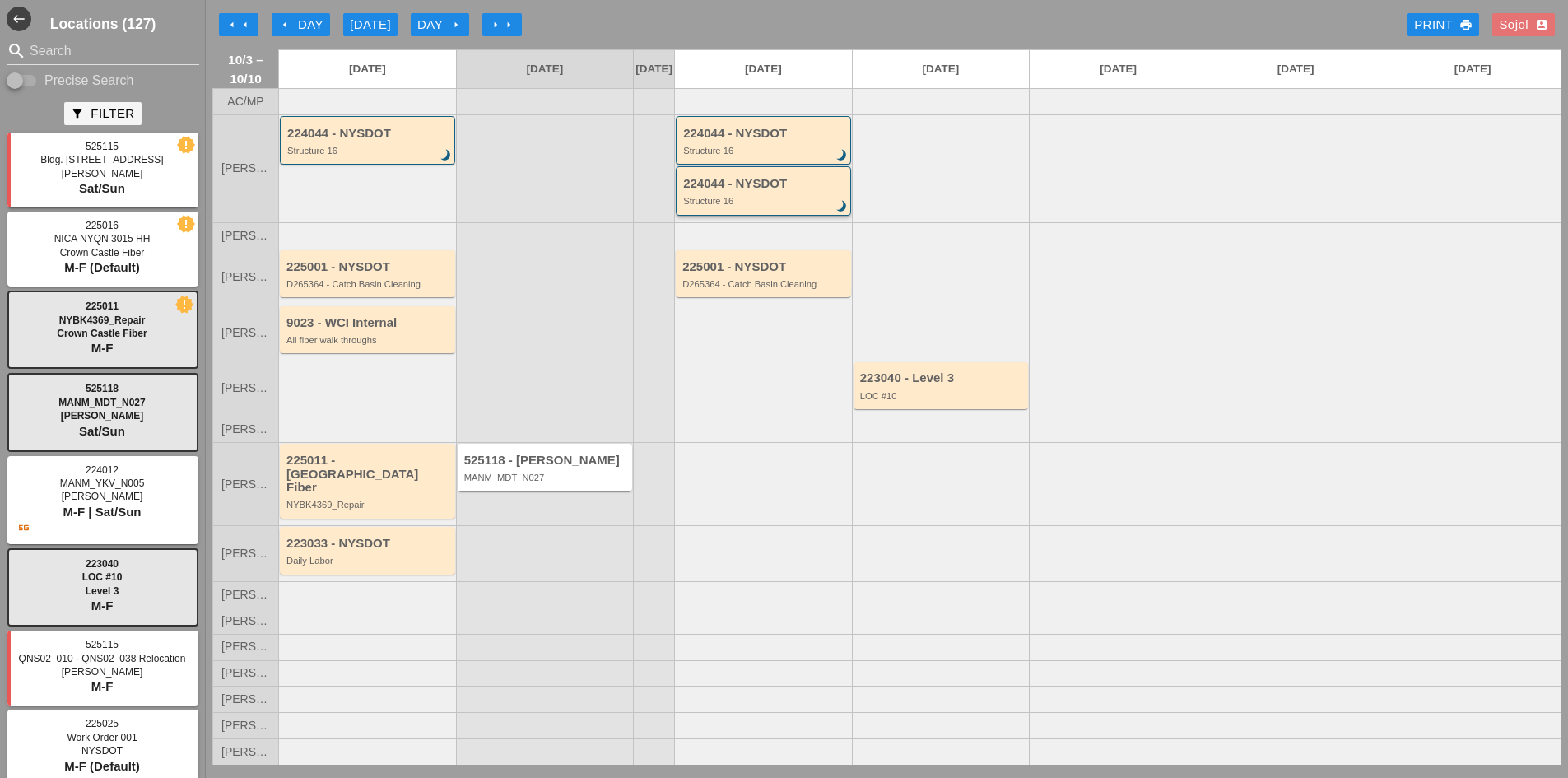
click at [758, 205] on div "224044 - NYSDOT Structure 16 brightness_3" at bounding box center [764, 192] width 163 height 30
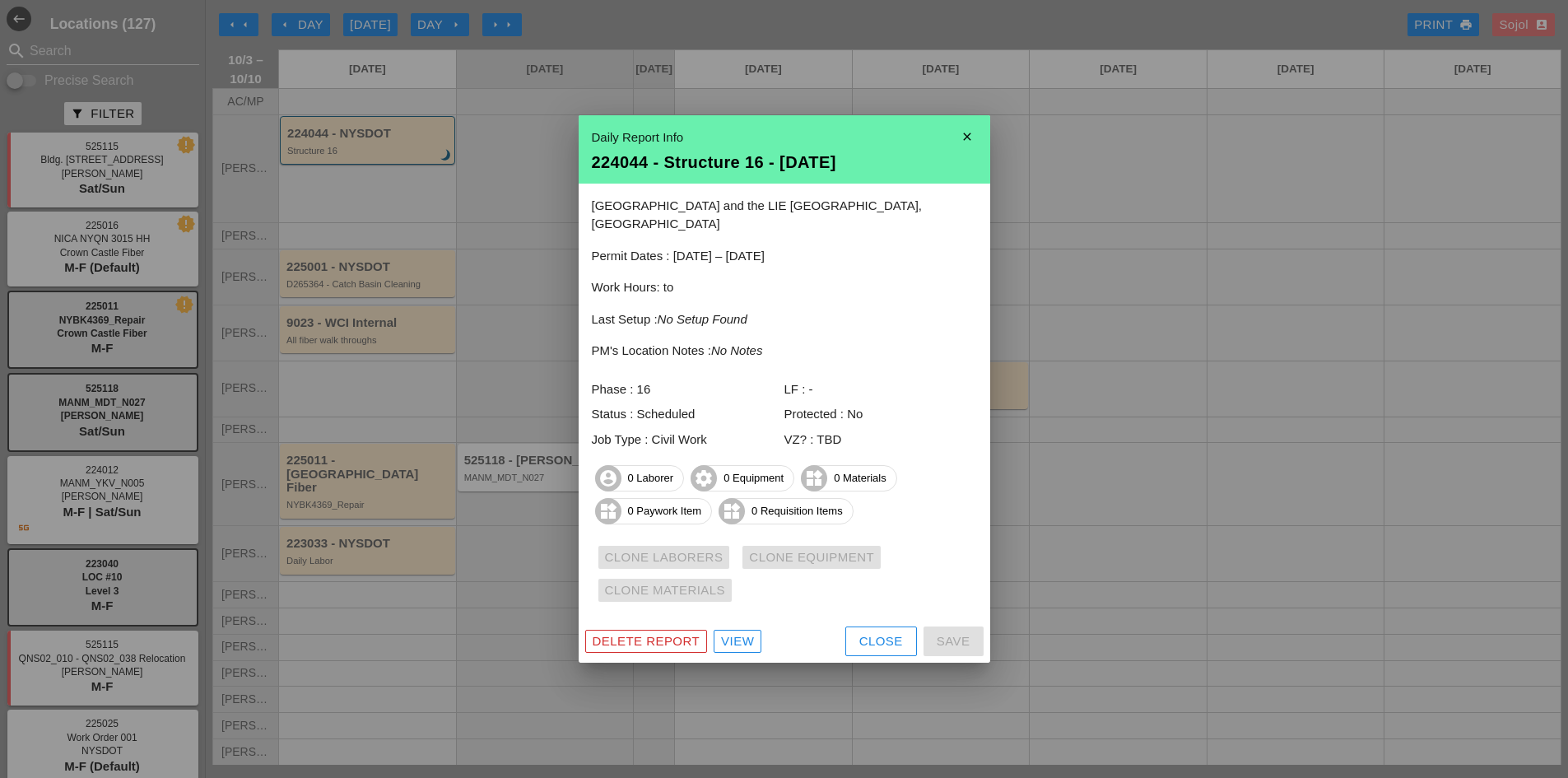
click at [874, 643] on button "Close" at bounding box center [882, 642] width 72 height 30
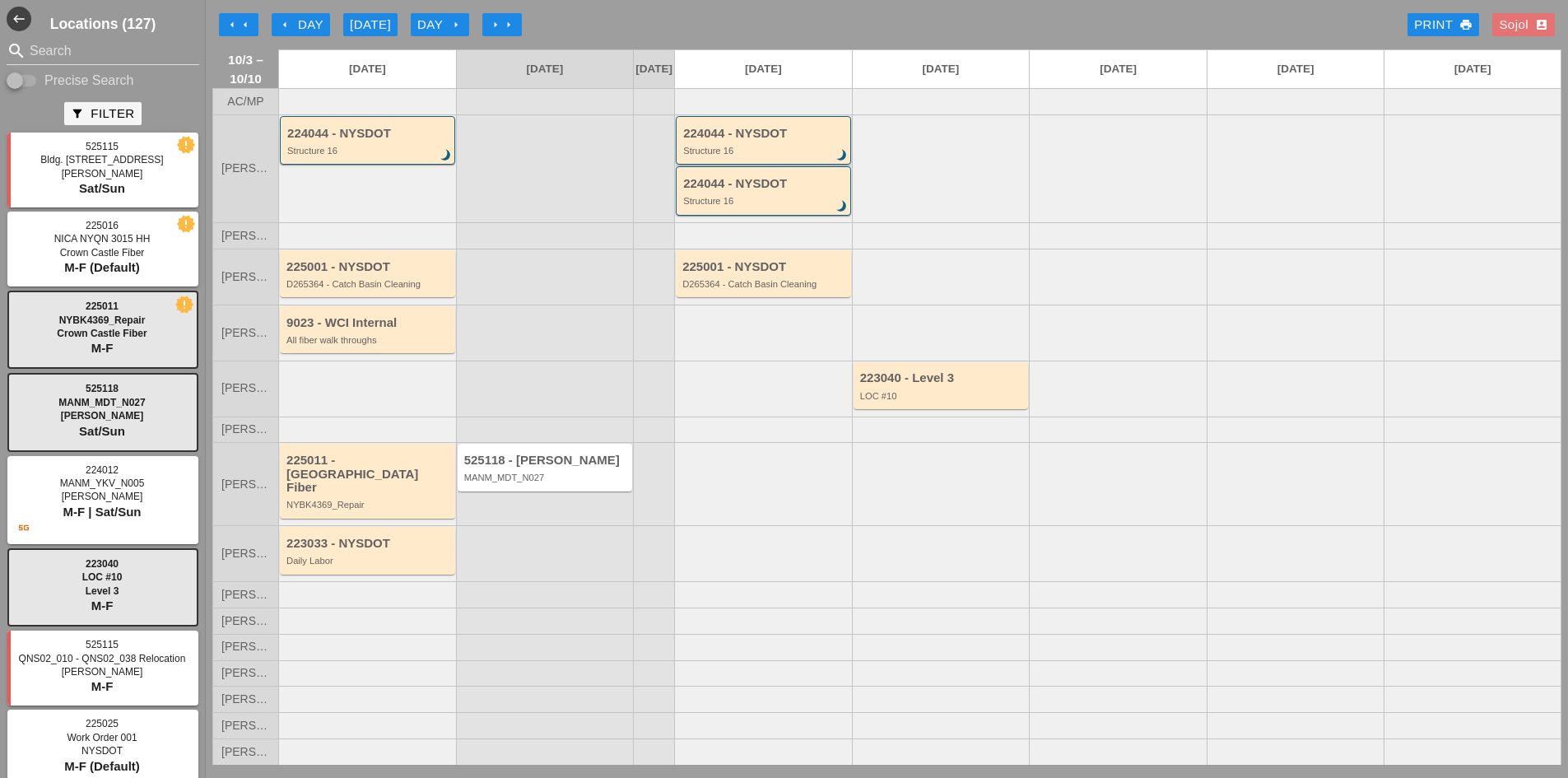
click at [761, 156] on div "Structure 16" at bounding box center [764, 151] width 163 height 10
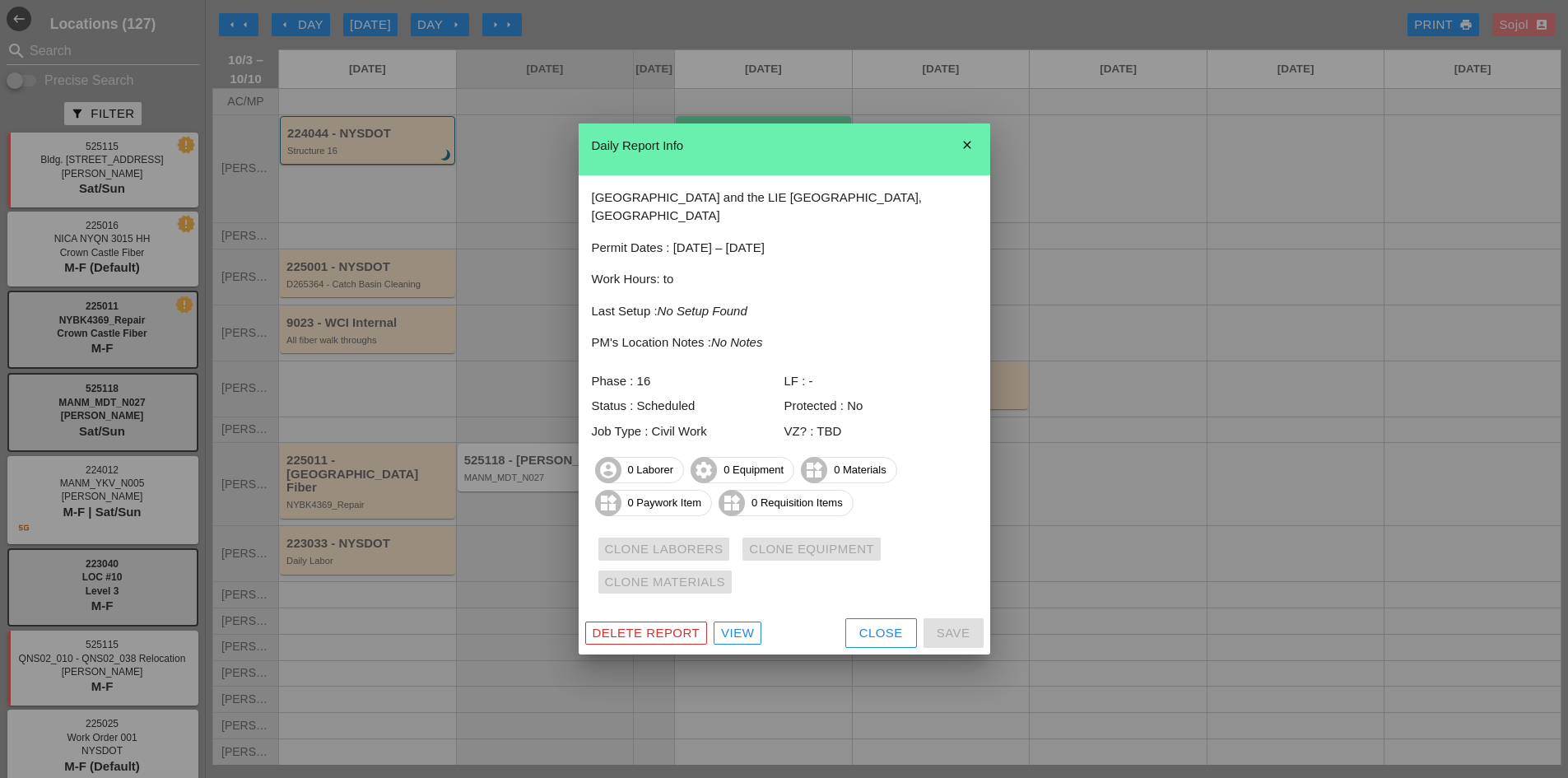
click at [898, 630] on div "Close" at bounding box center [881, 634] width 43 height 19
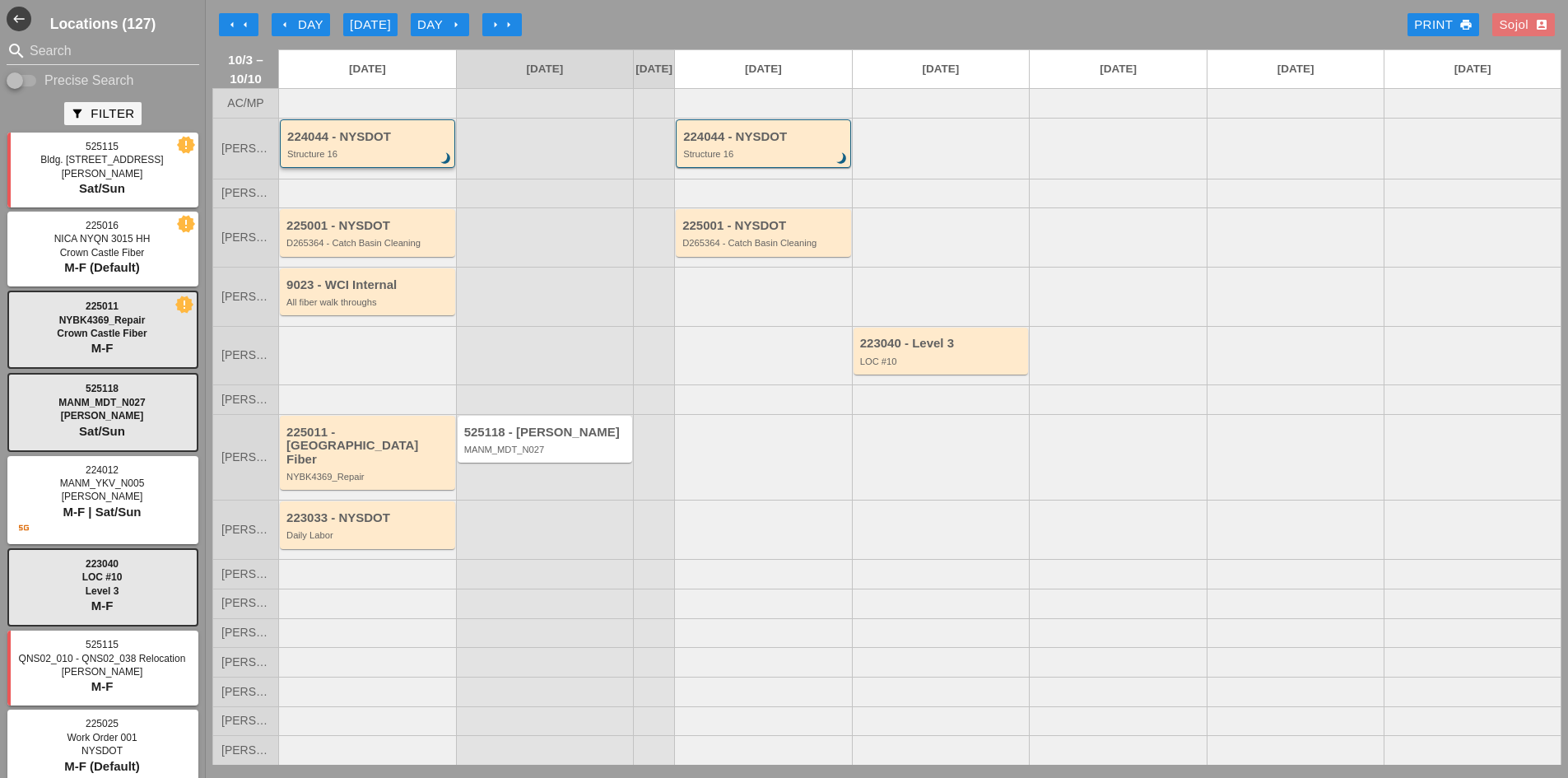
click at [357, 159] on div "224044 - NYSDOT Structure 16 brightness_3" at bounding box center [368, 145] width 163 height 30
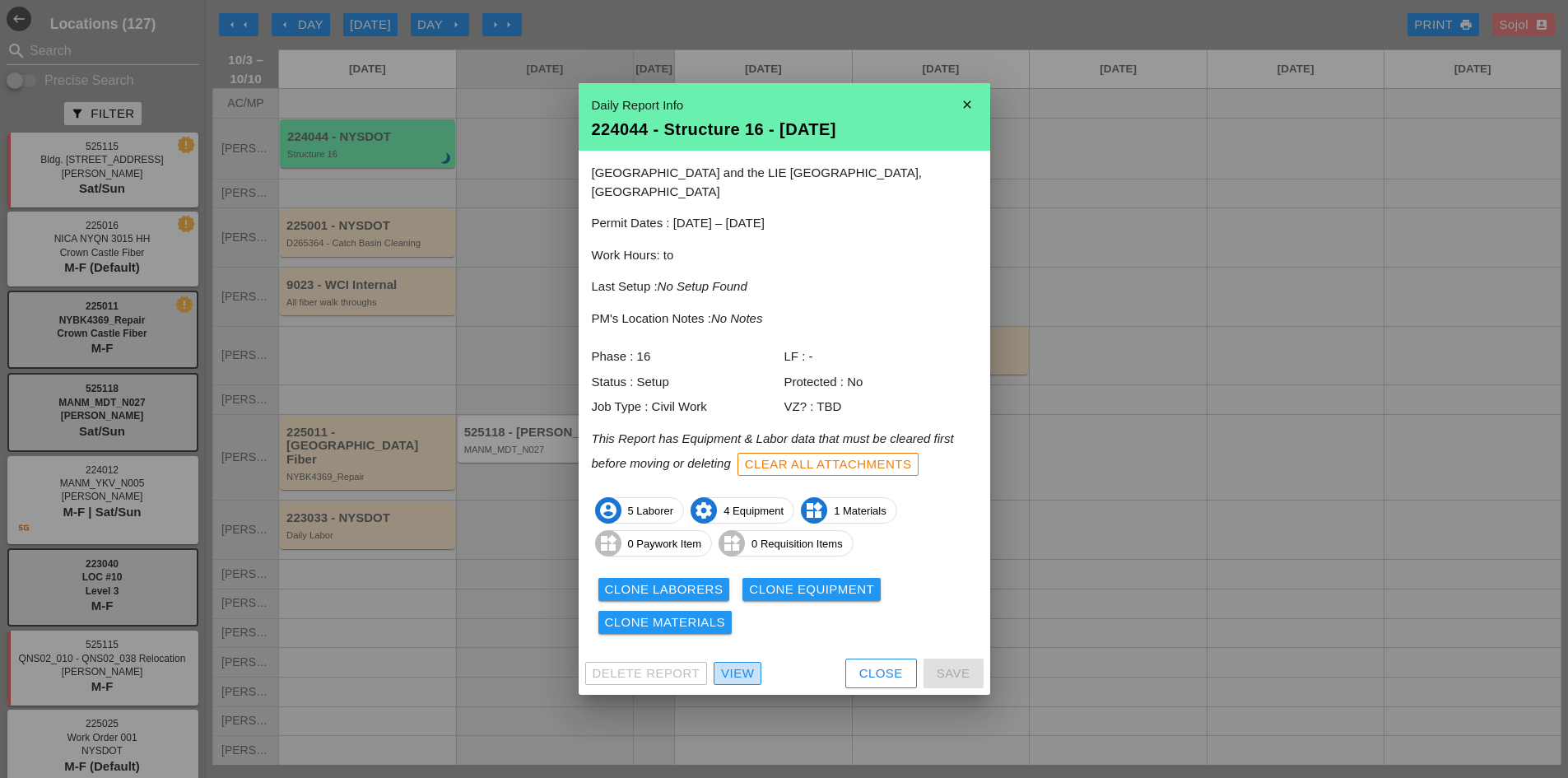
click at [739, 665] on div "View" at bounding box center [738, 674] width 33 height 19
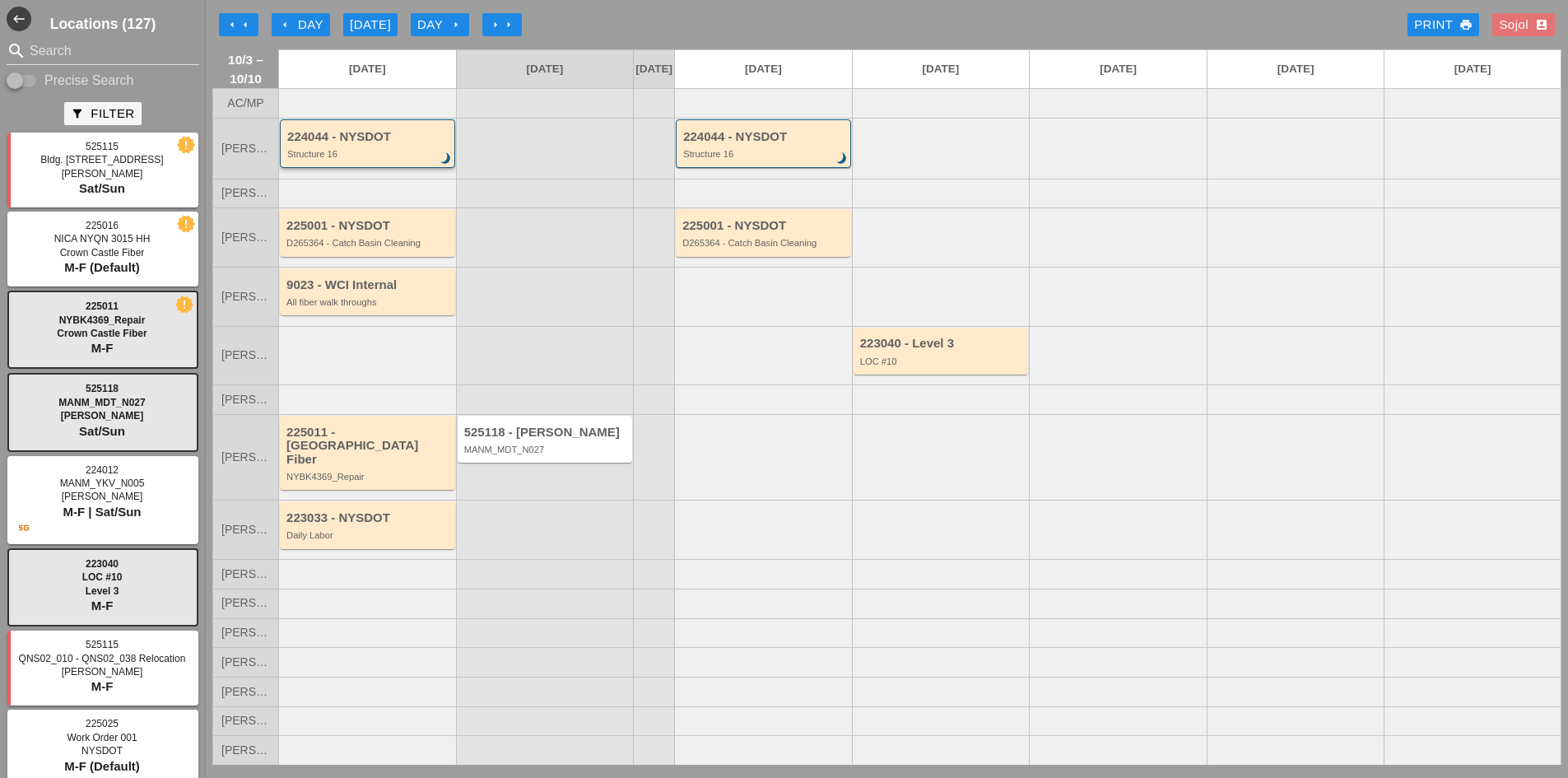
click at [335, 168] on div "224044 - NYSDOT Structure 16 brightness_3" at bounding box center [368, 143] width 175 height 49
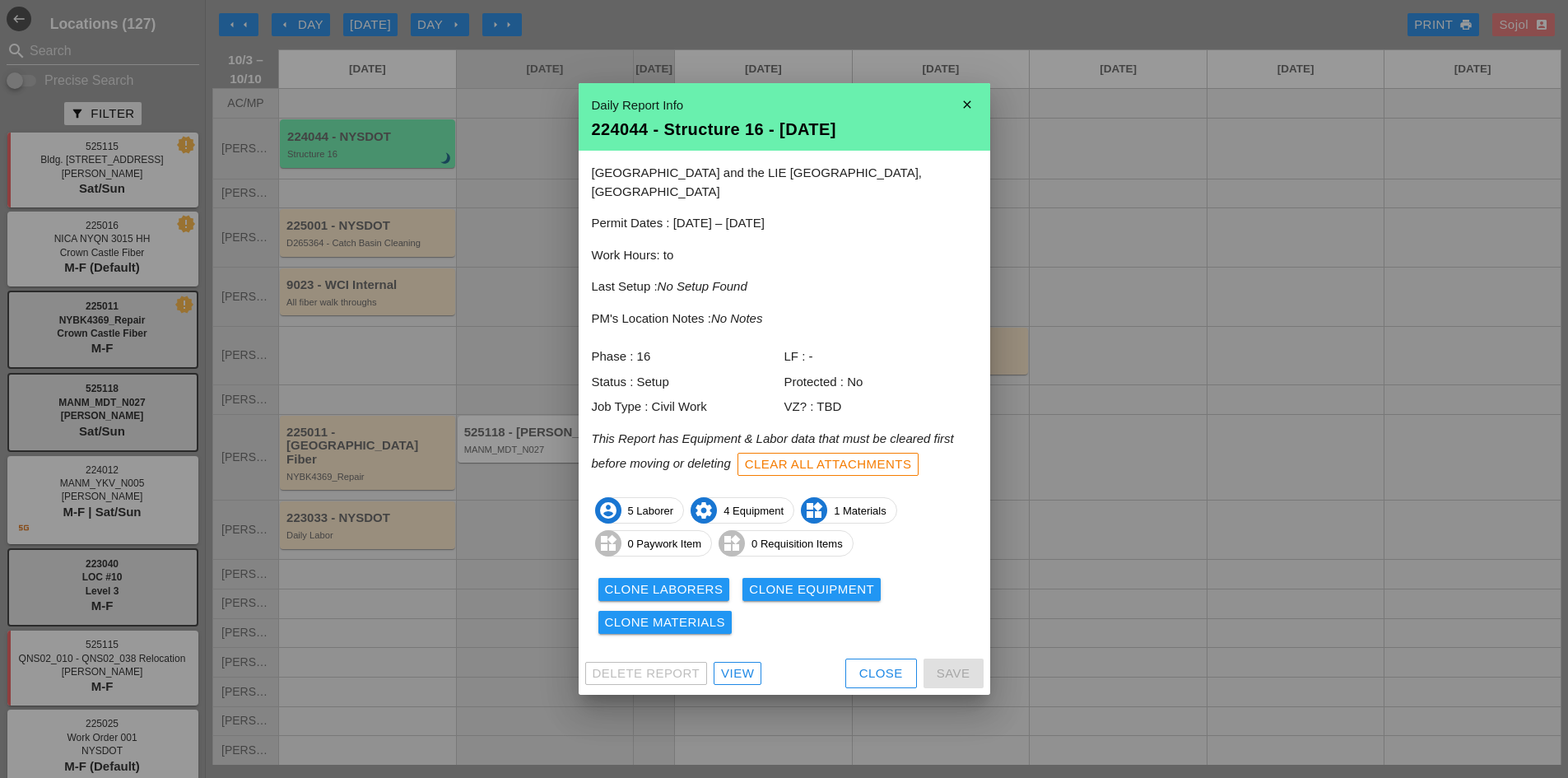
click at [672, 581] on div "Clone Laborers" at bounding box center [663, 590] width 118 height 19
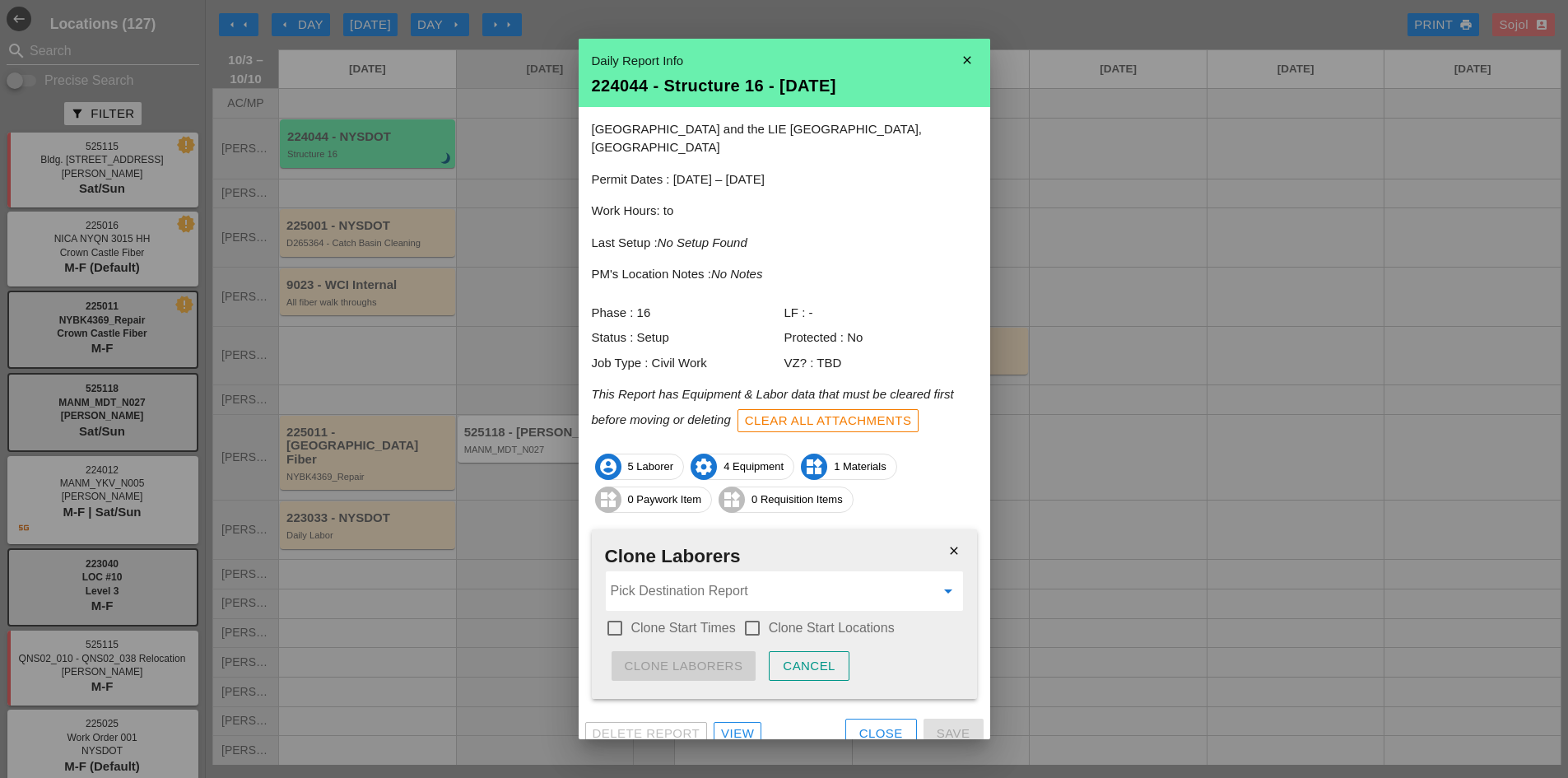
click at [720, 578] on input "Pick Destination Report" at bounding box center [773, 591] width 325 height 26
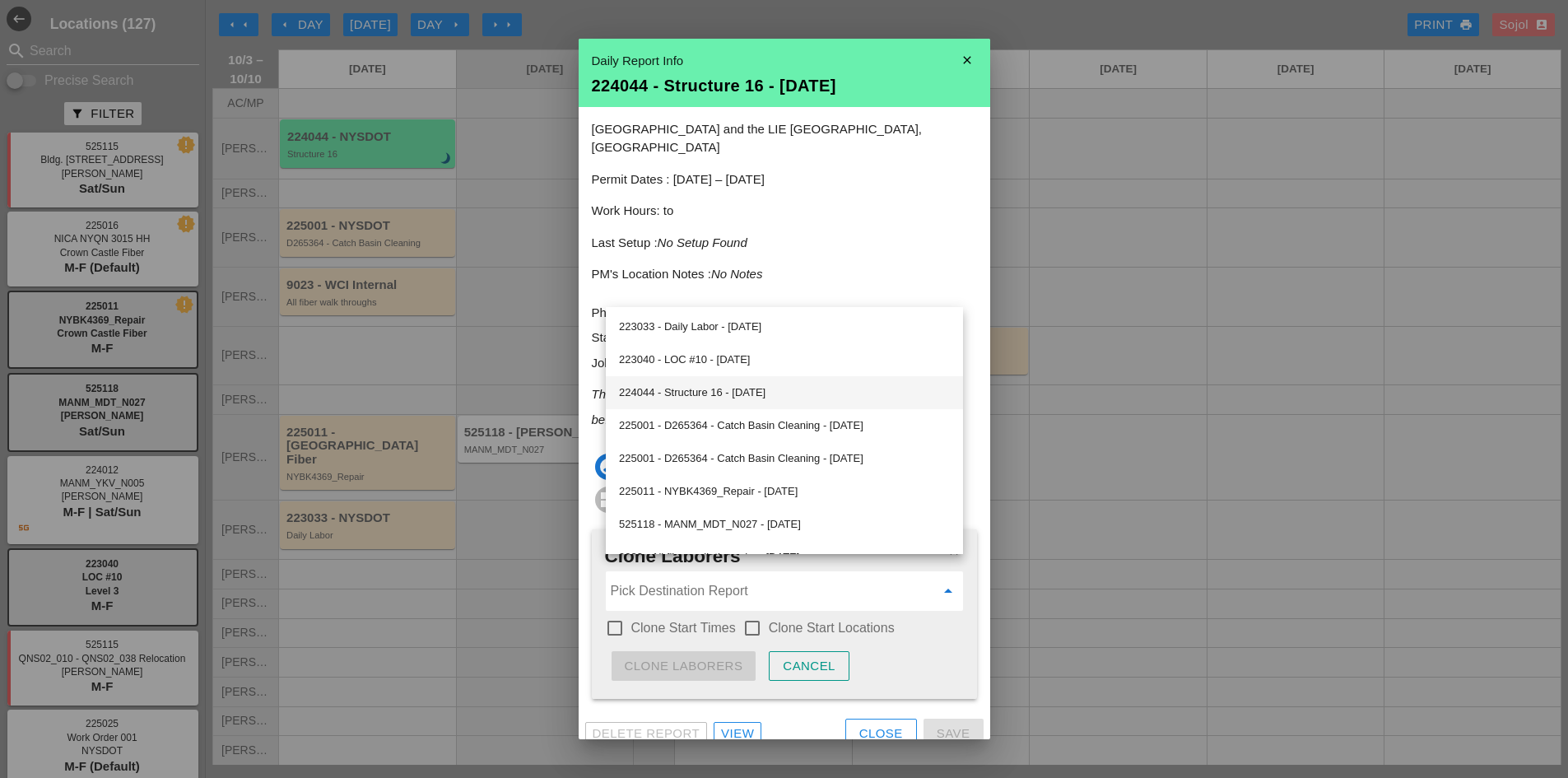
click at [728, 386] on div "224044 - Structure 16 - 10/06/2025" at bounding box center [784, 392] width 331 height 20
type input "224044 - Structure 16 - 10/06/2025"
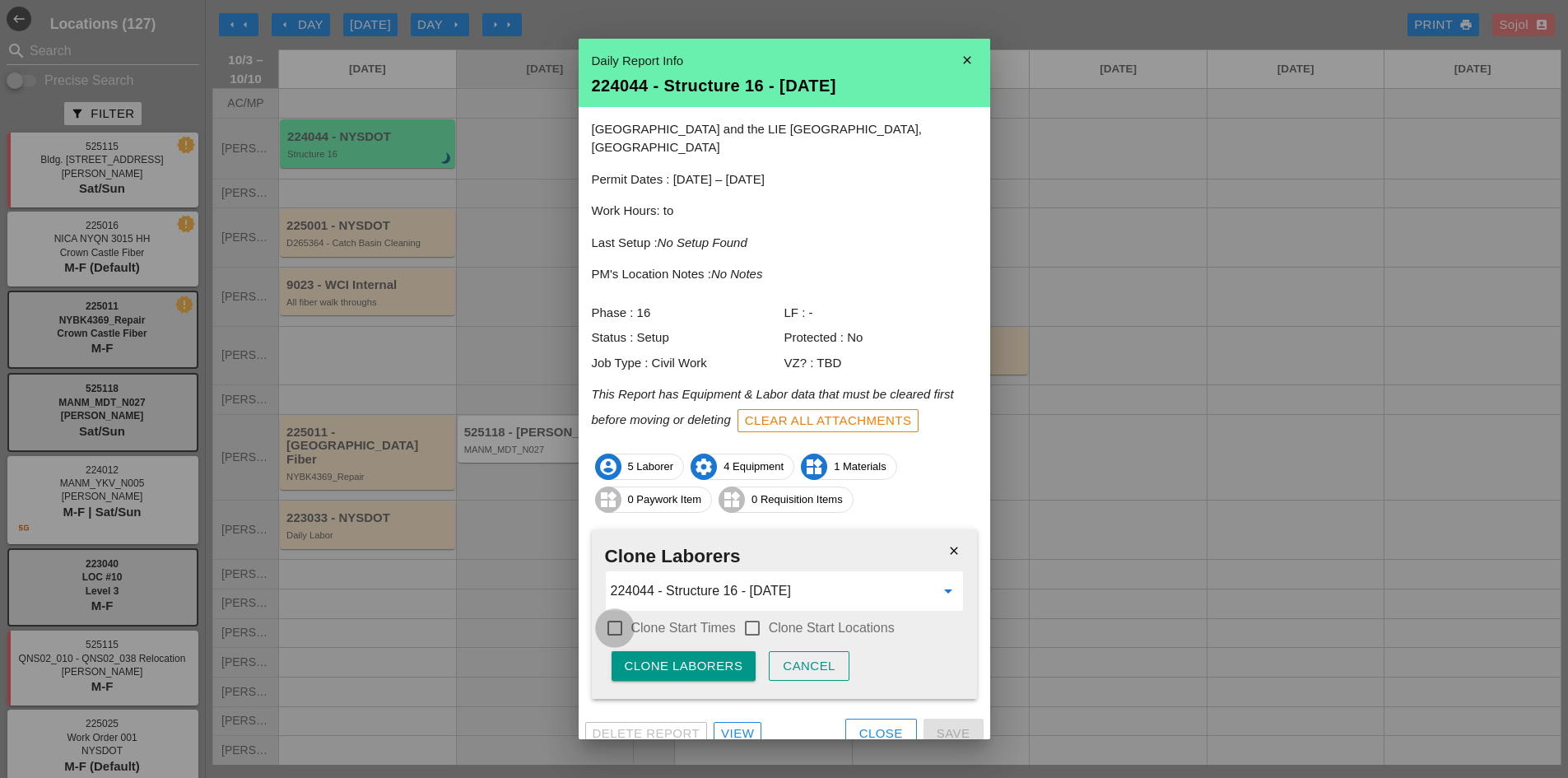
click at [627, 614] on div at bounding box center [615, 628] width 28 height 28
checkbox input "true"
click at [788, 620] on label "Clone Start Locations" at bounding box center [832, 628] width 126 height 16
checkbox input "true"
click at [726, 652] on button "Clone Laborers" at bounding box center [684, 666] width 145 height 30
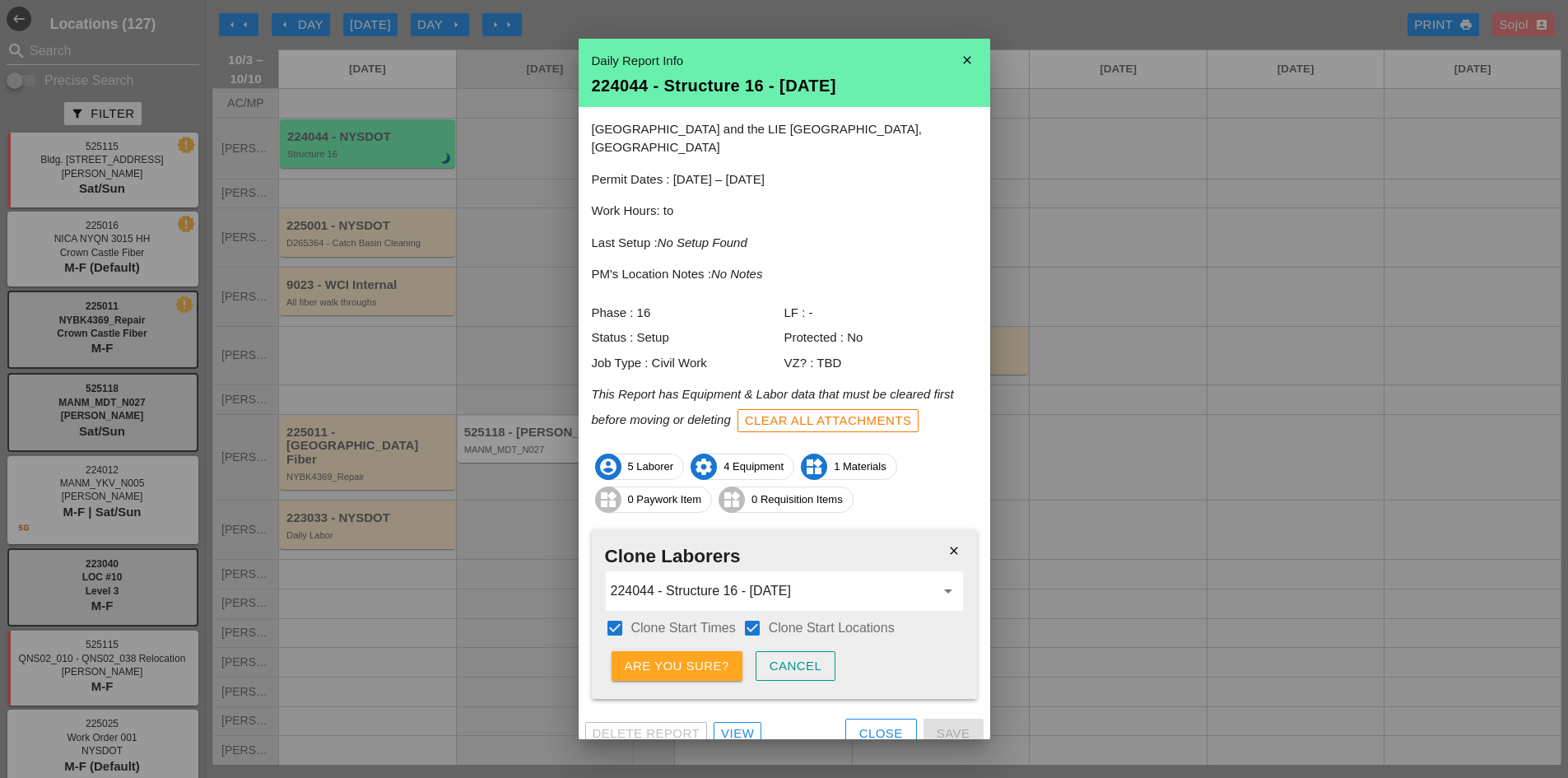
click at [698, 657] on div "Are you sure?" at bounding box center [677, 666] width 105 height 19
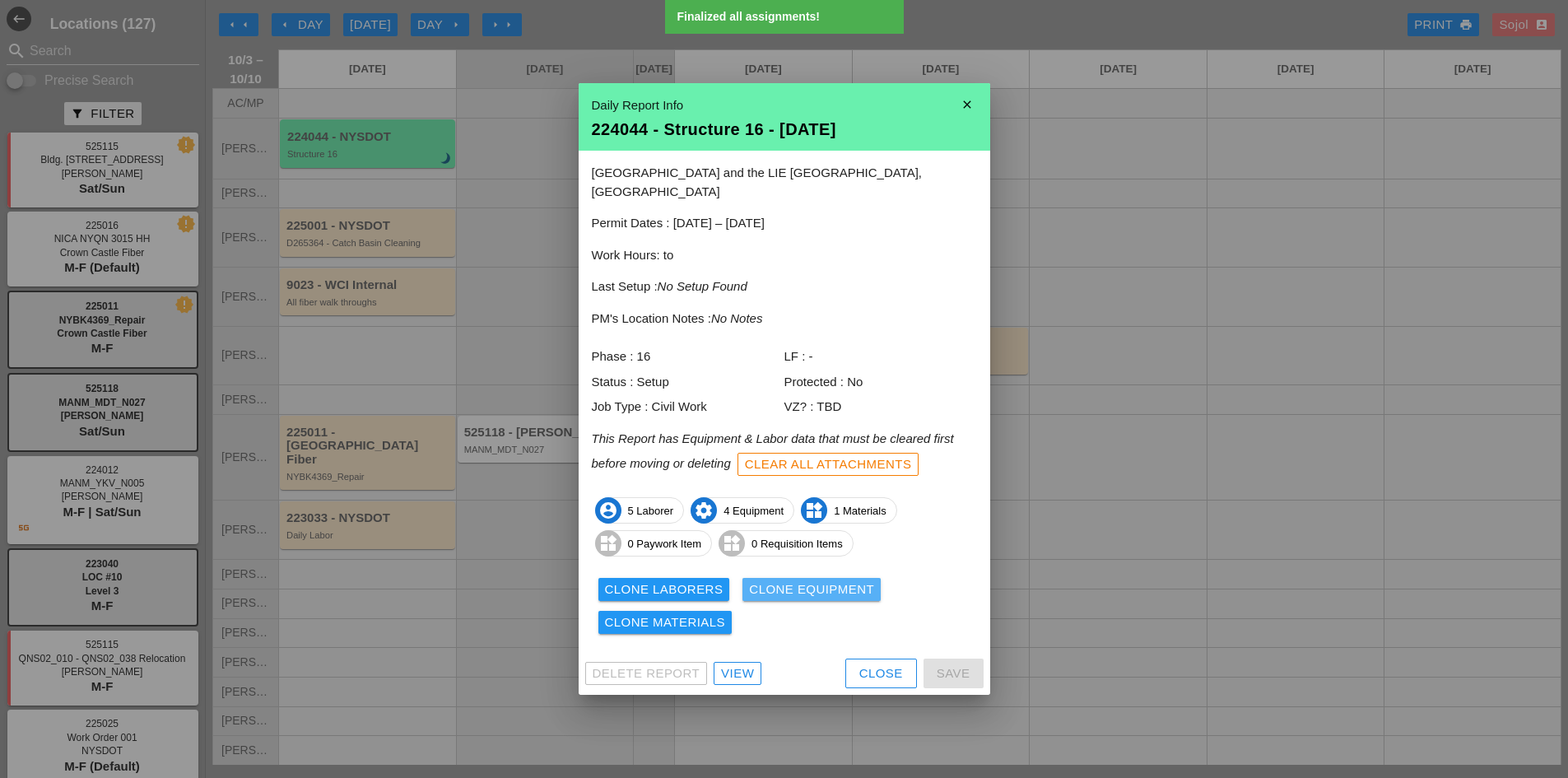
click at [763, 582] on div "Clone Equipment" at bounding box center [812, 590] width 125 height 19
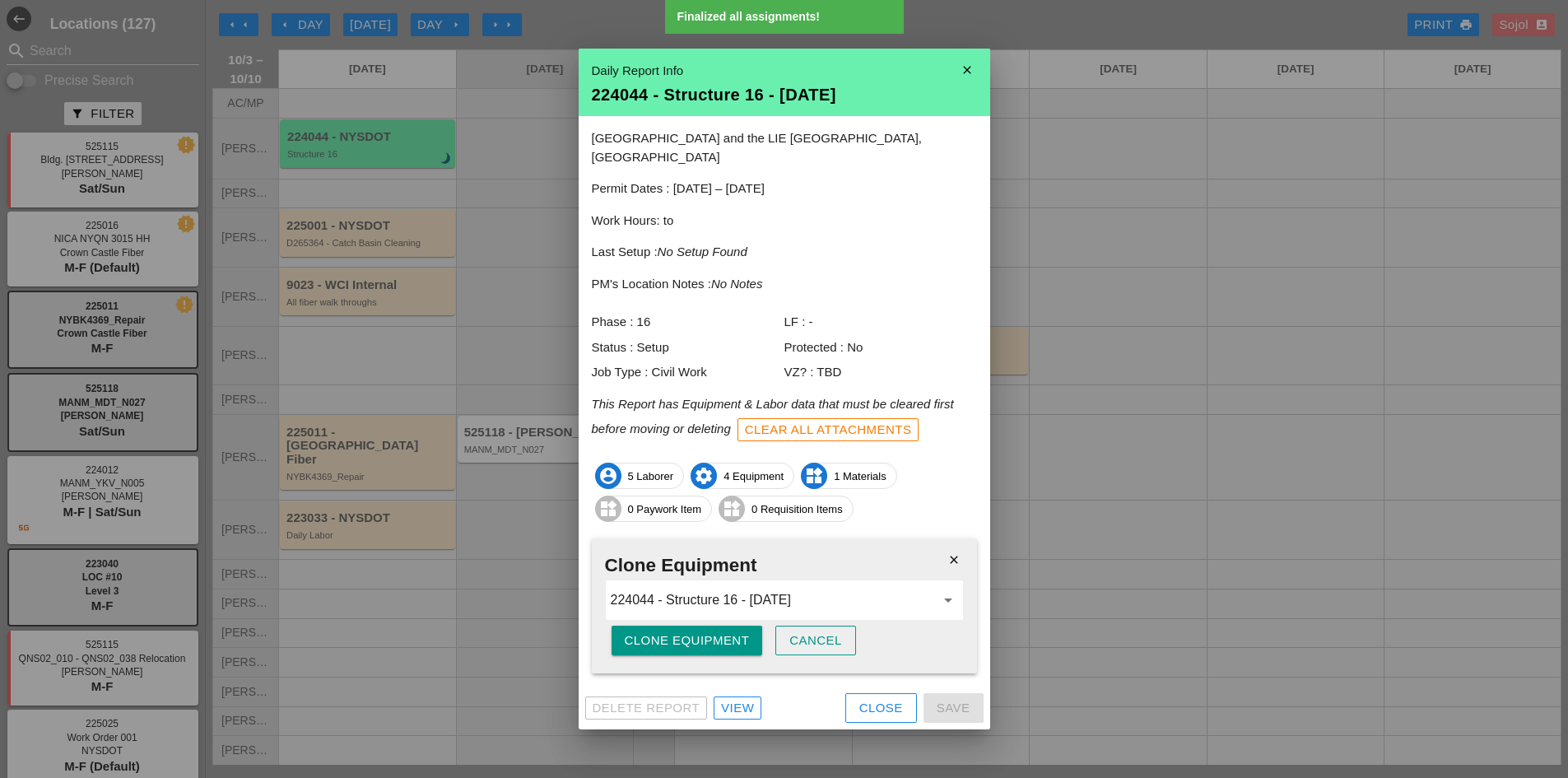
click at [694, 634] on div "Clone Equipment" at bounding box center [687, 641] width 125 height 19
click at [694, 634] on div "Are you sure?" at bounding box center [677, 641] width 105 height 19
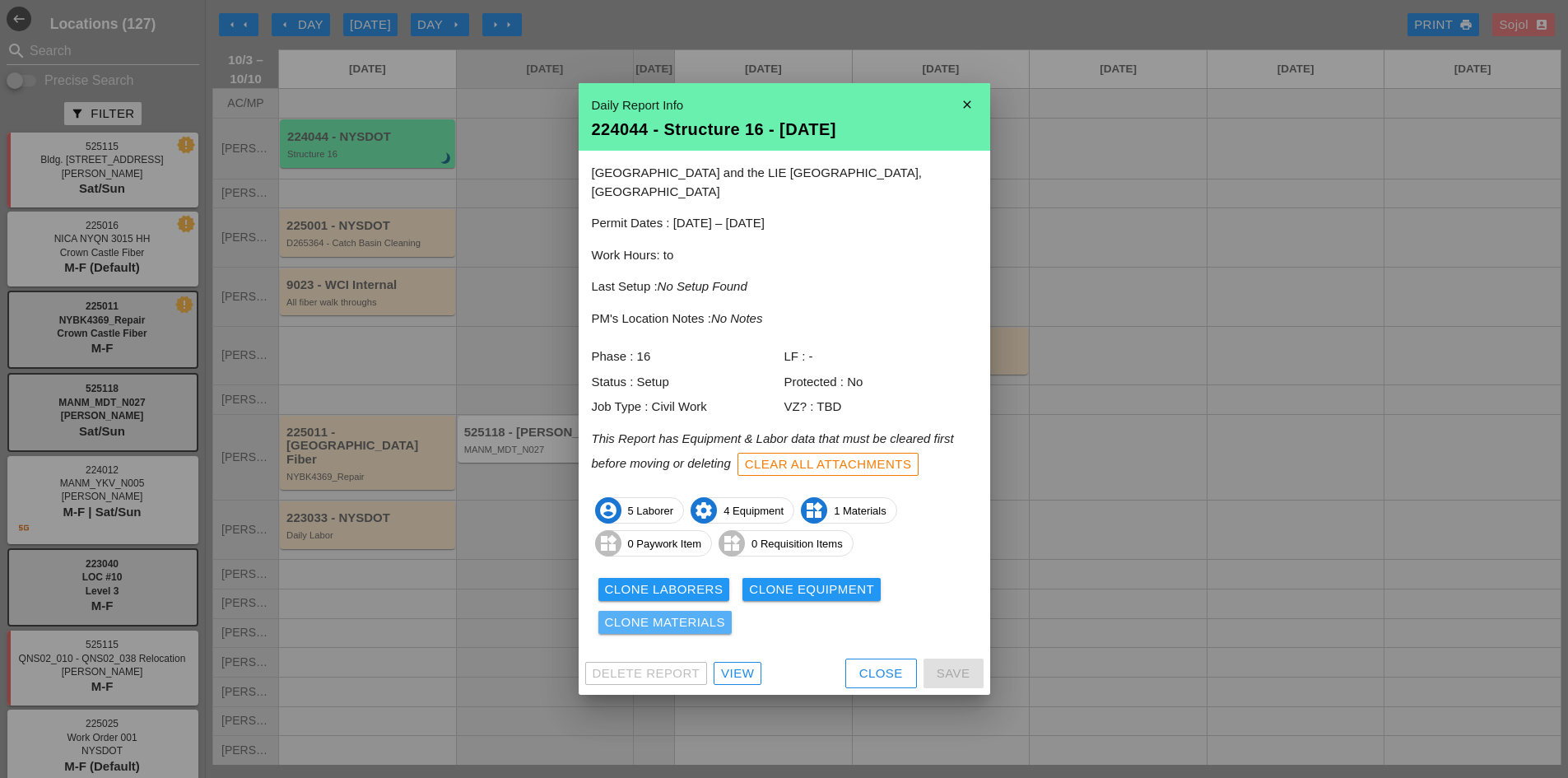
click at [695, 614] on div "Clone Materials" at bounding box center [665, 623] width 121 height 19
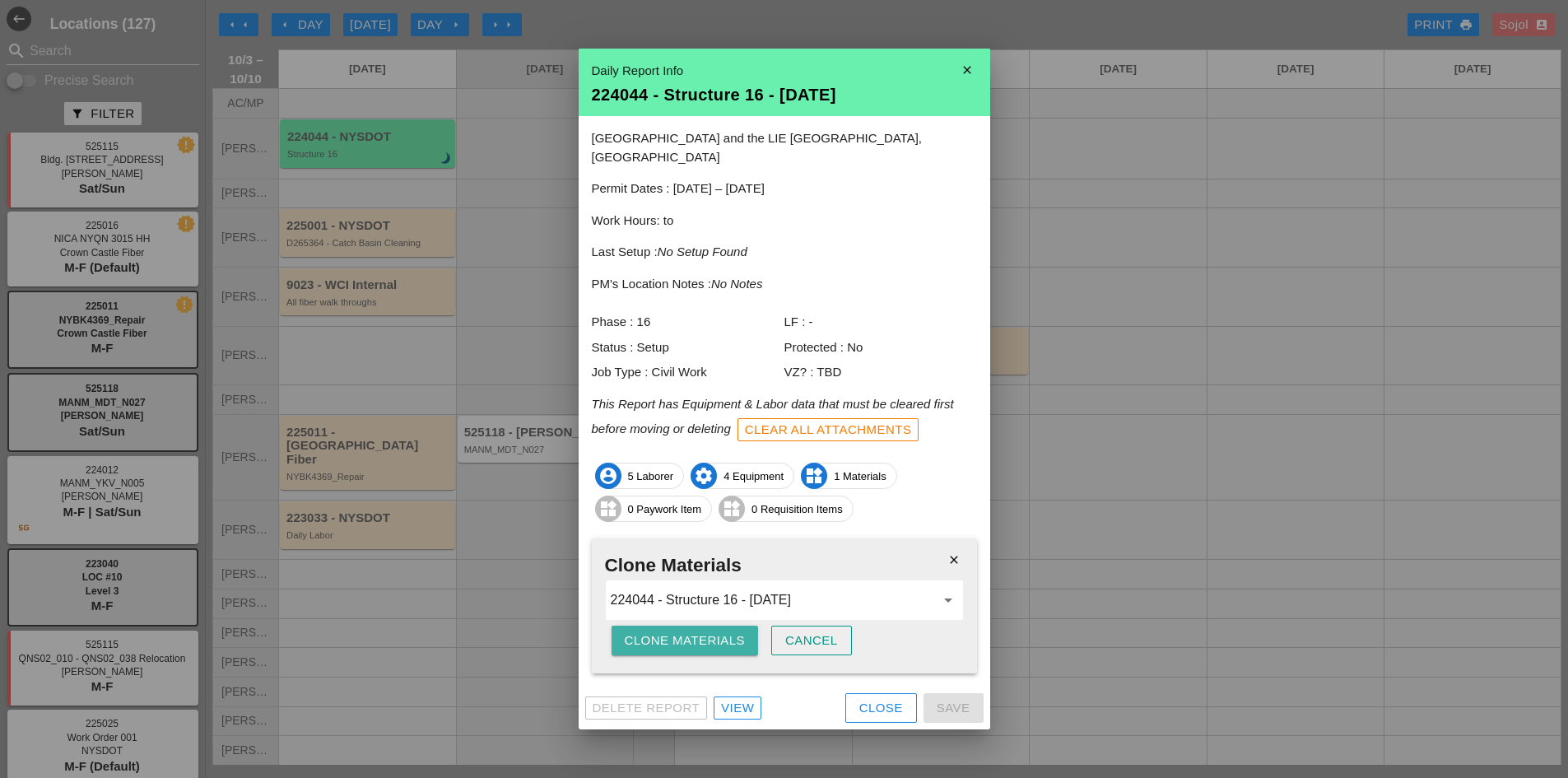
click at [643, 631] on div "Clone Materials" at bounding box center [686, 641] width 121 height 19
click at [635, 631] on div "Are you sure?" at bounding box center [677, 641] width 105 height 19
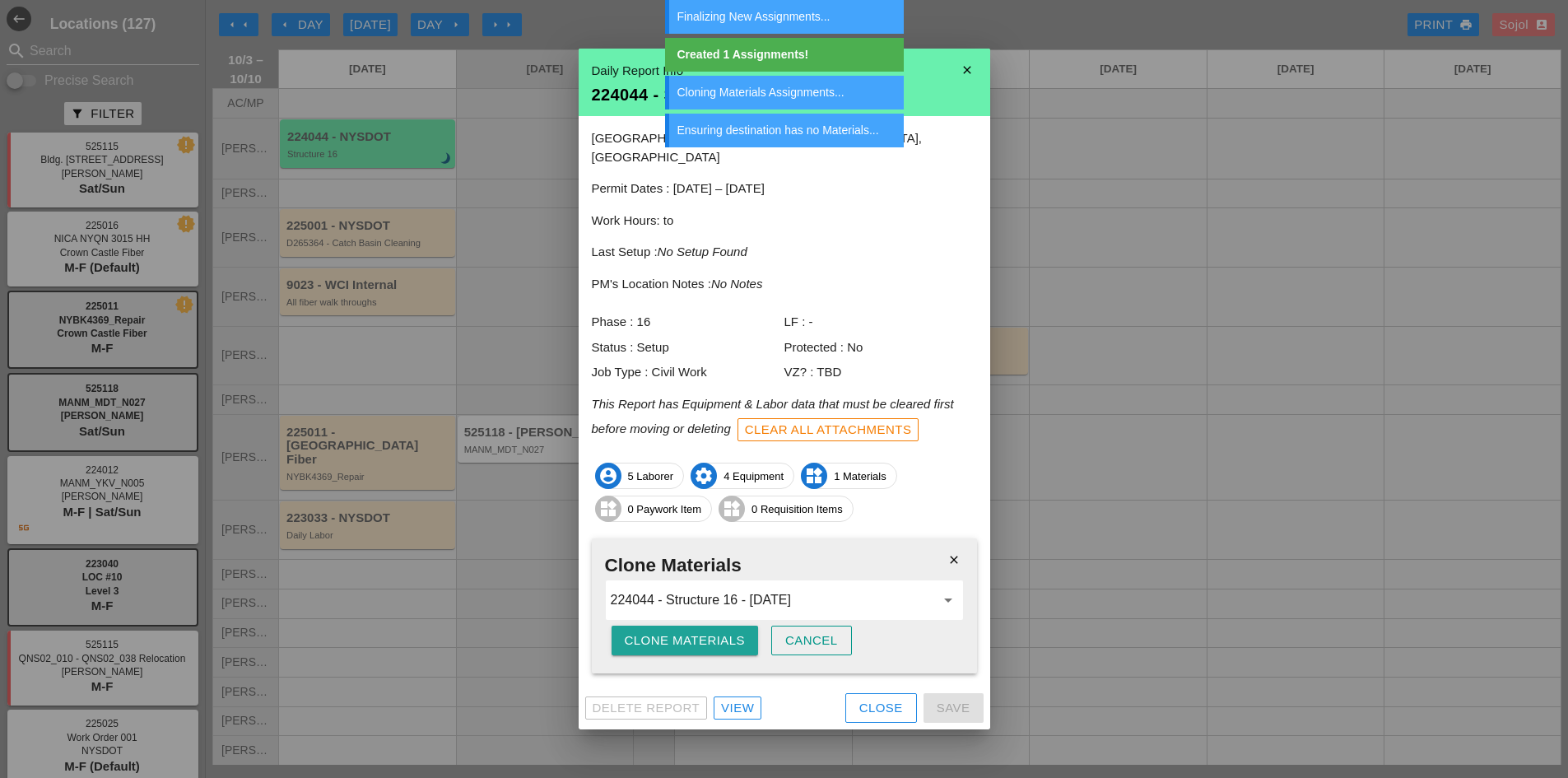
click at [621, 626] on button "Clone Materials" at bounding box center [685, 641] width 147 height 30
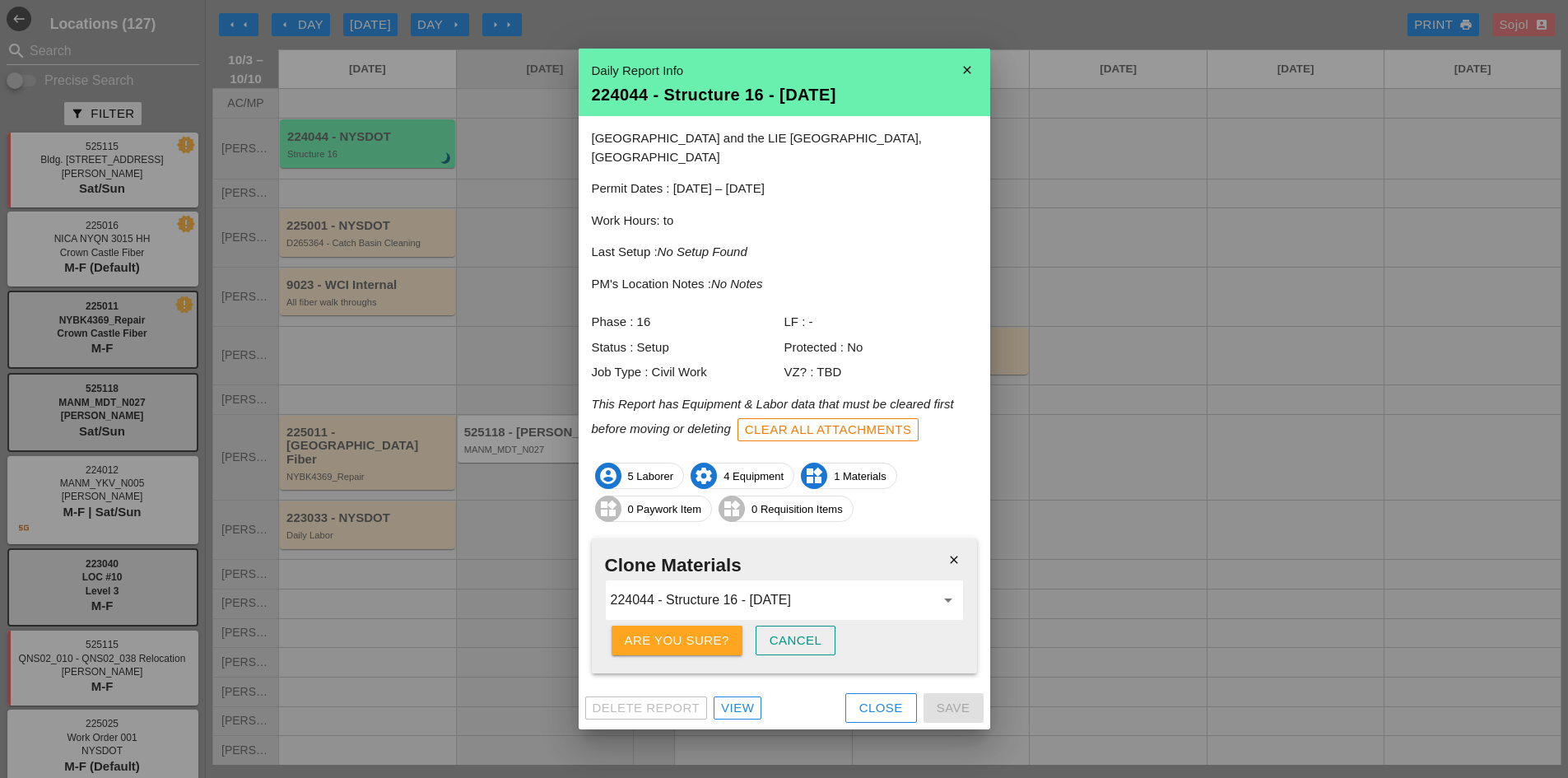
click at [621, 626] on button "Are you sure?" at bounding box center [677, 641] width 131 height 30
click at [780, 627] on button "Cancel" at bounding box center [812, 641] width 81 height 30
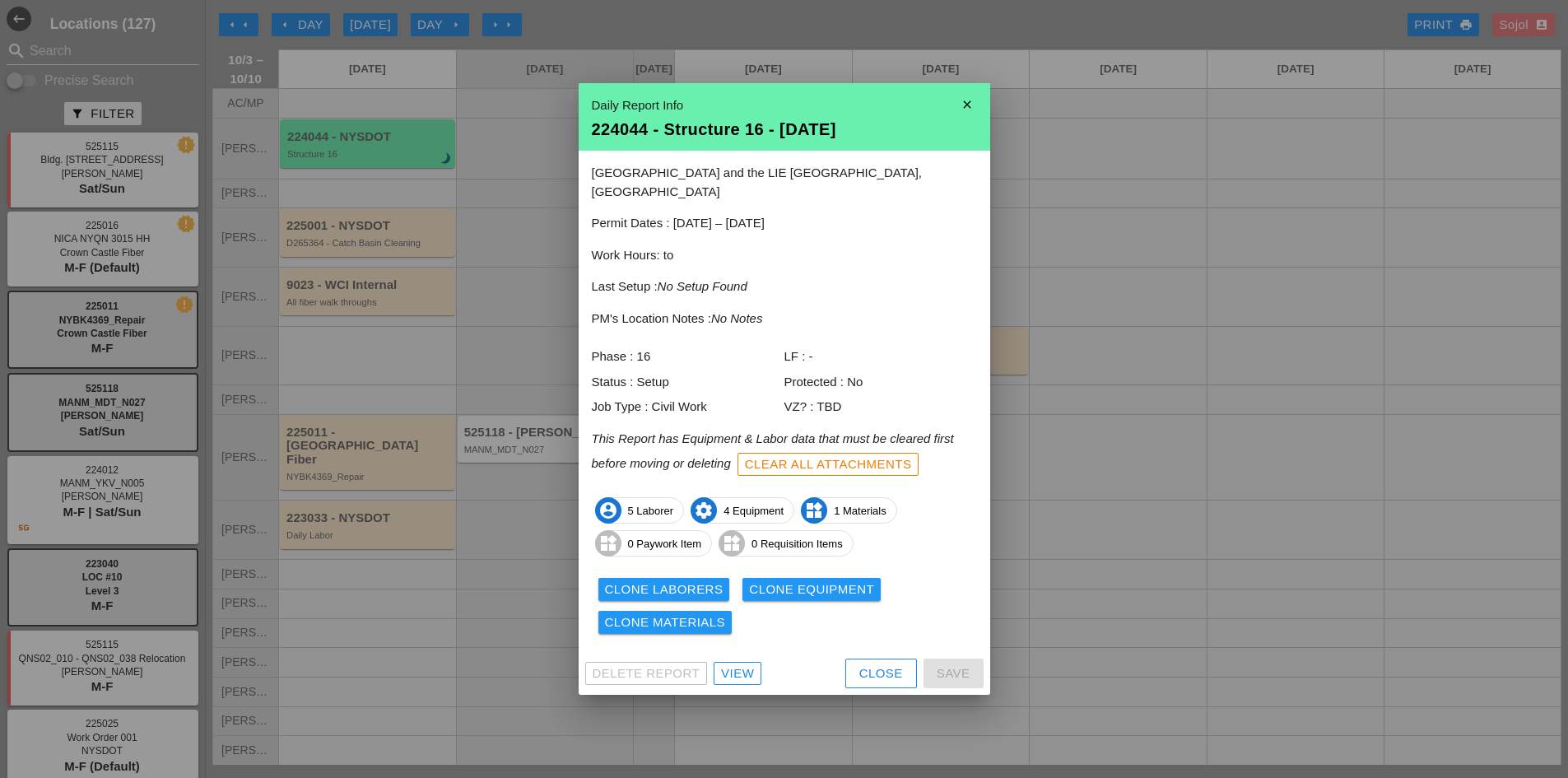
click at [898, 665] on div "Close" at bounding box center [881, 674] width 43 height 19
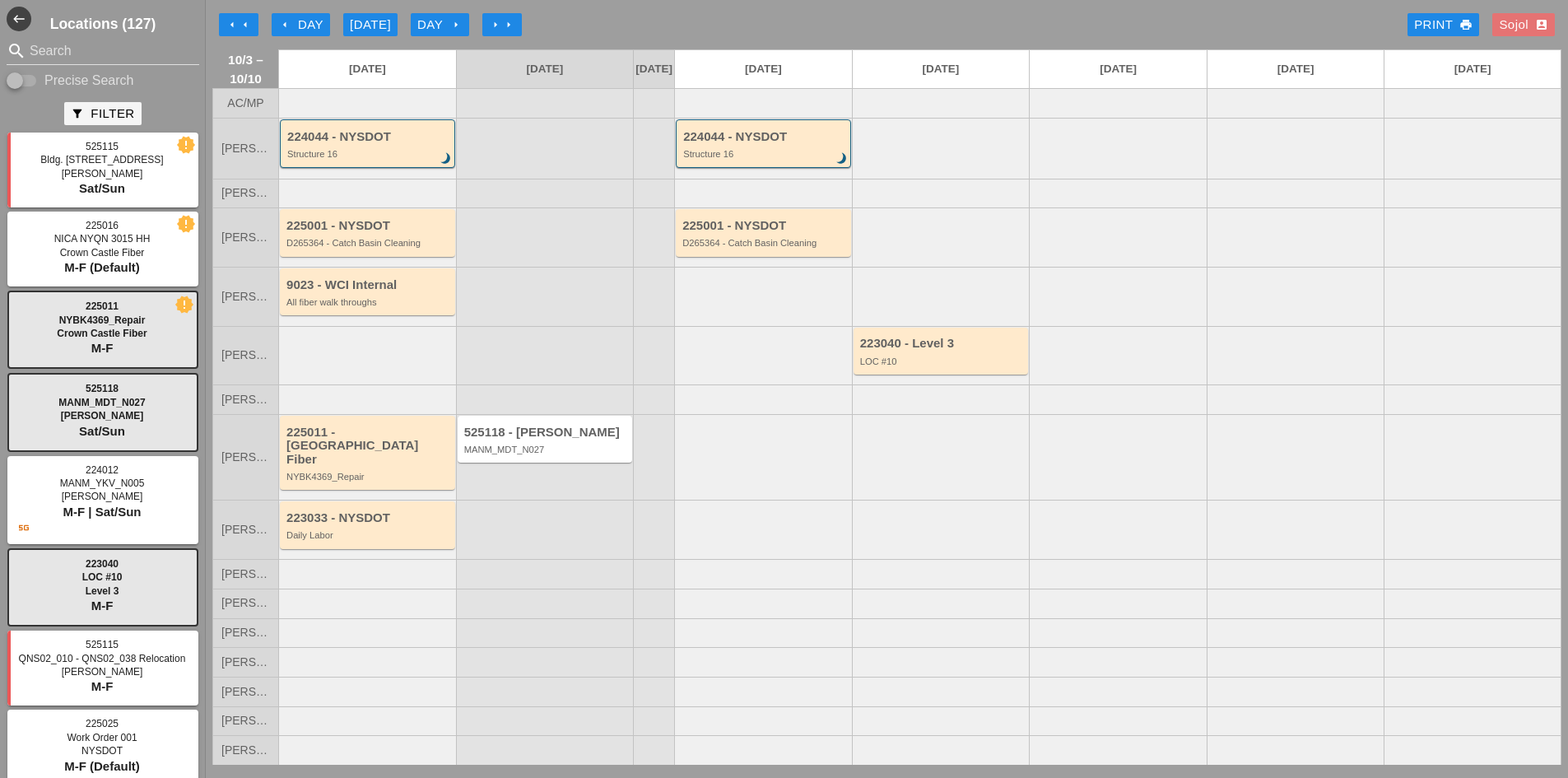
click at [795, 159] on div "Structure 16" at bounding box center [764, 154] width 163 height 10
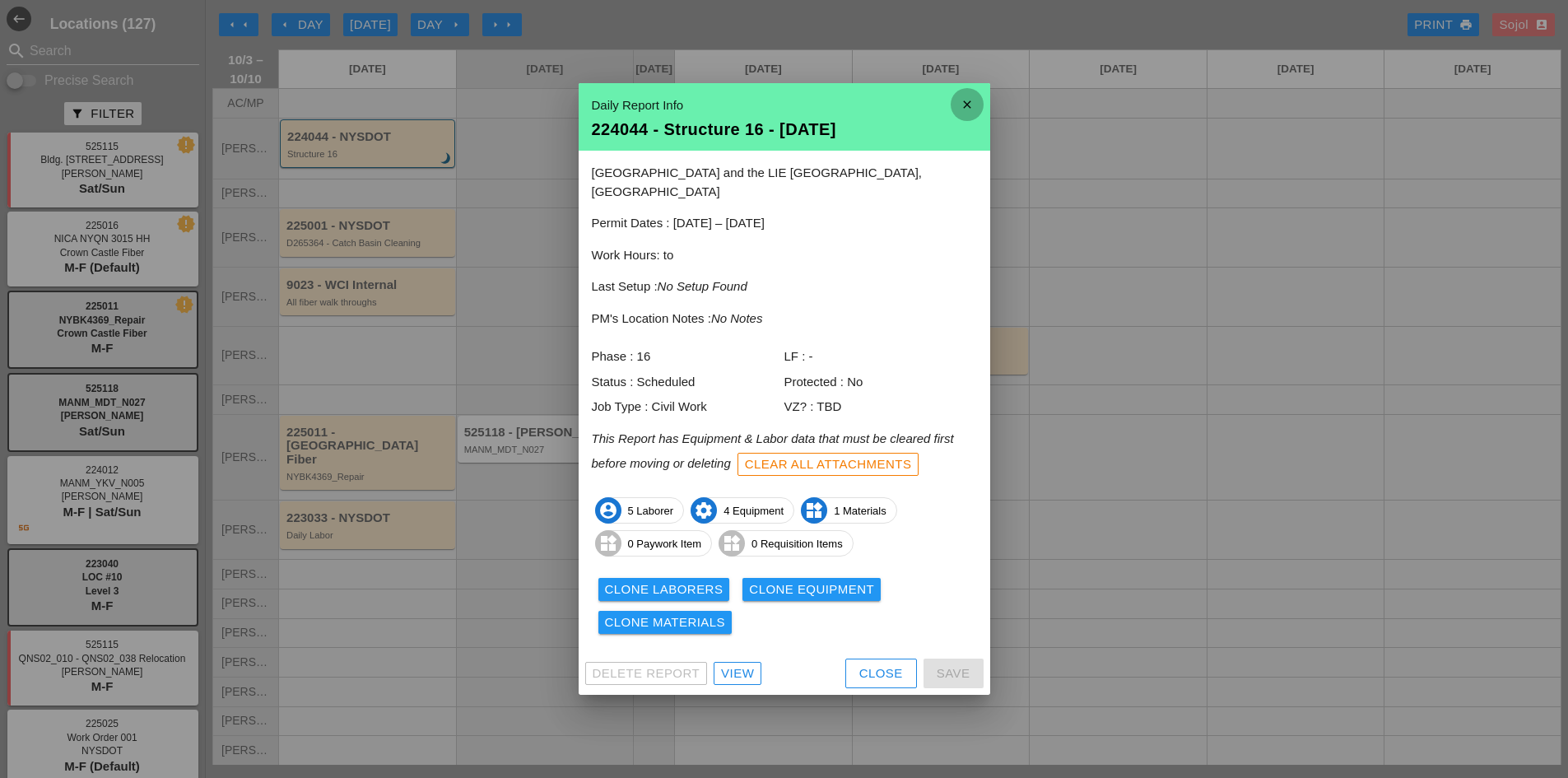
click at [964, 114] on icon "close" at bounding box center [967, 104] width 33 height 33
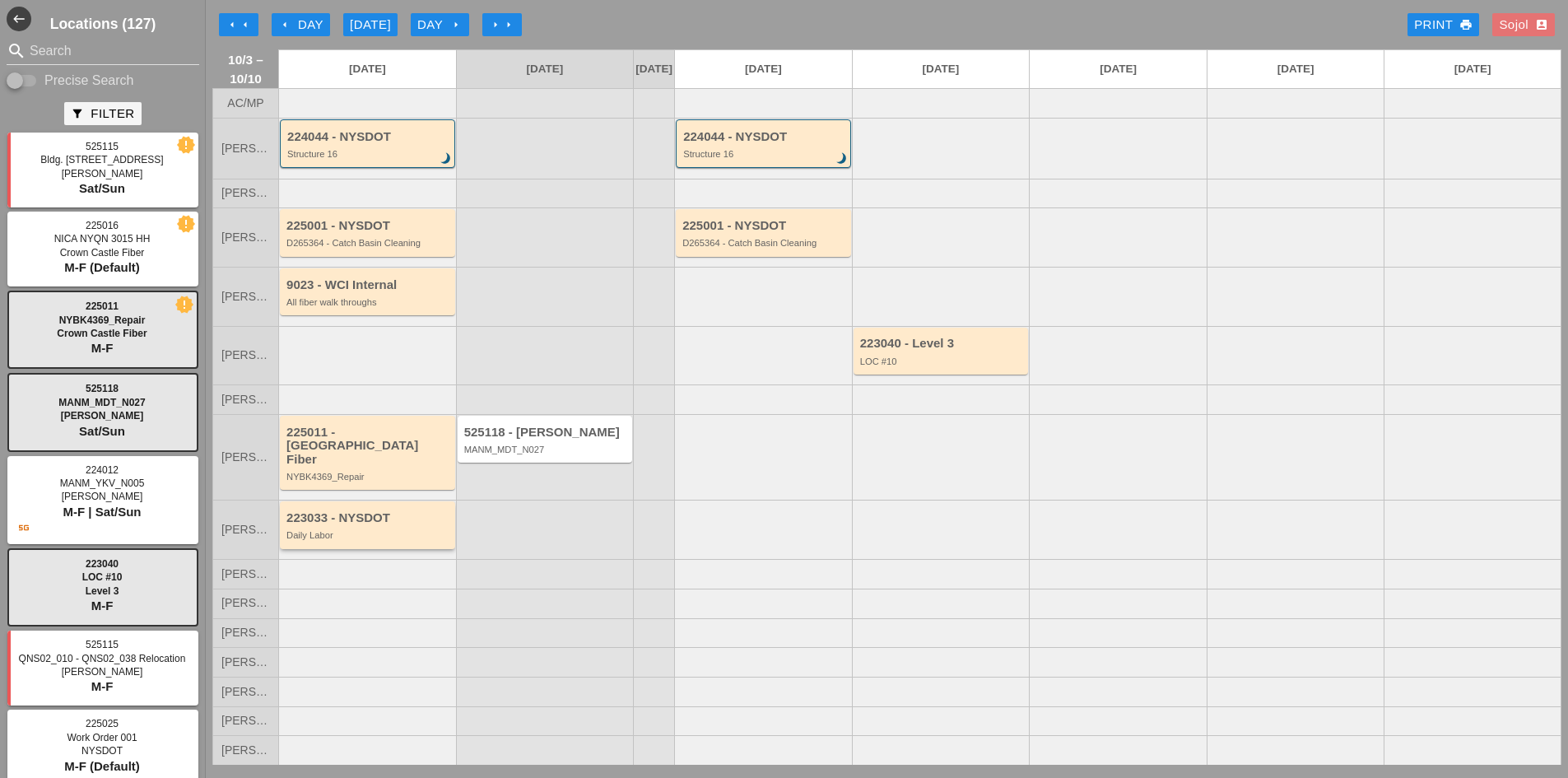
click at [362, 511] on div "223033 - NYSDOT" at bounding box center [368, 518] width 164 height 14
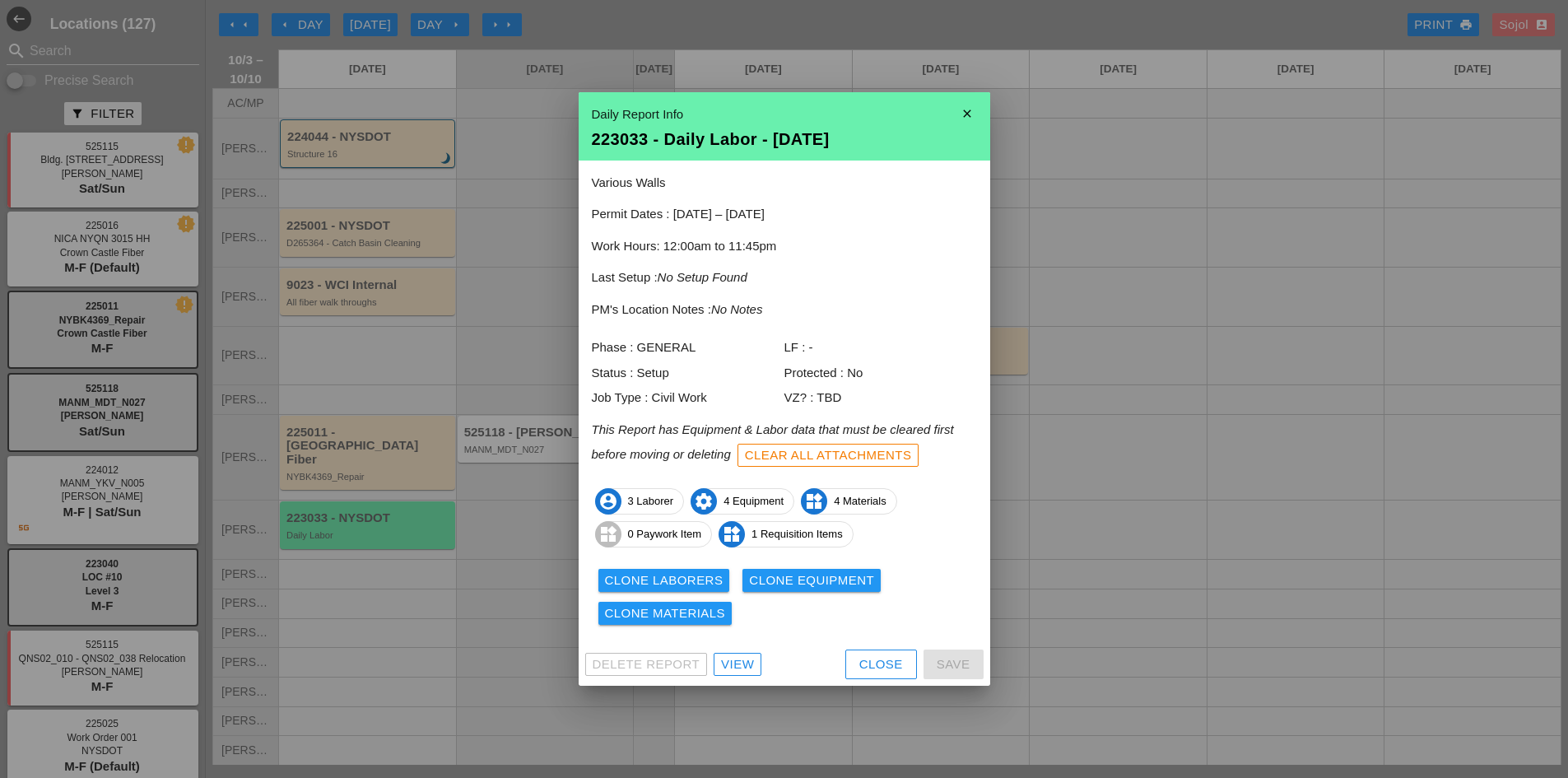
click at [873, 660] on div "Close" at bounding box center [881, 665] width 43 height 19
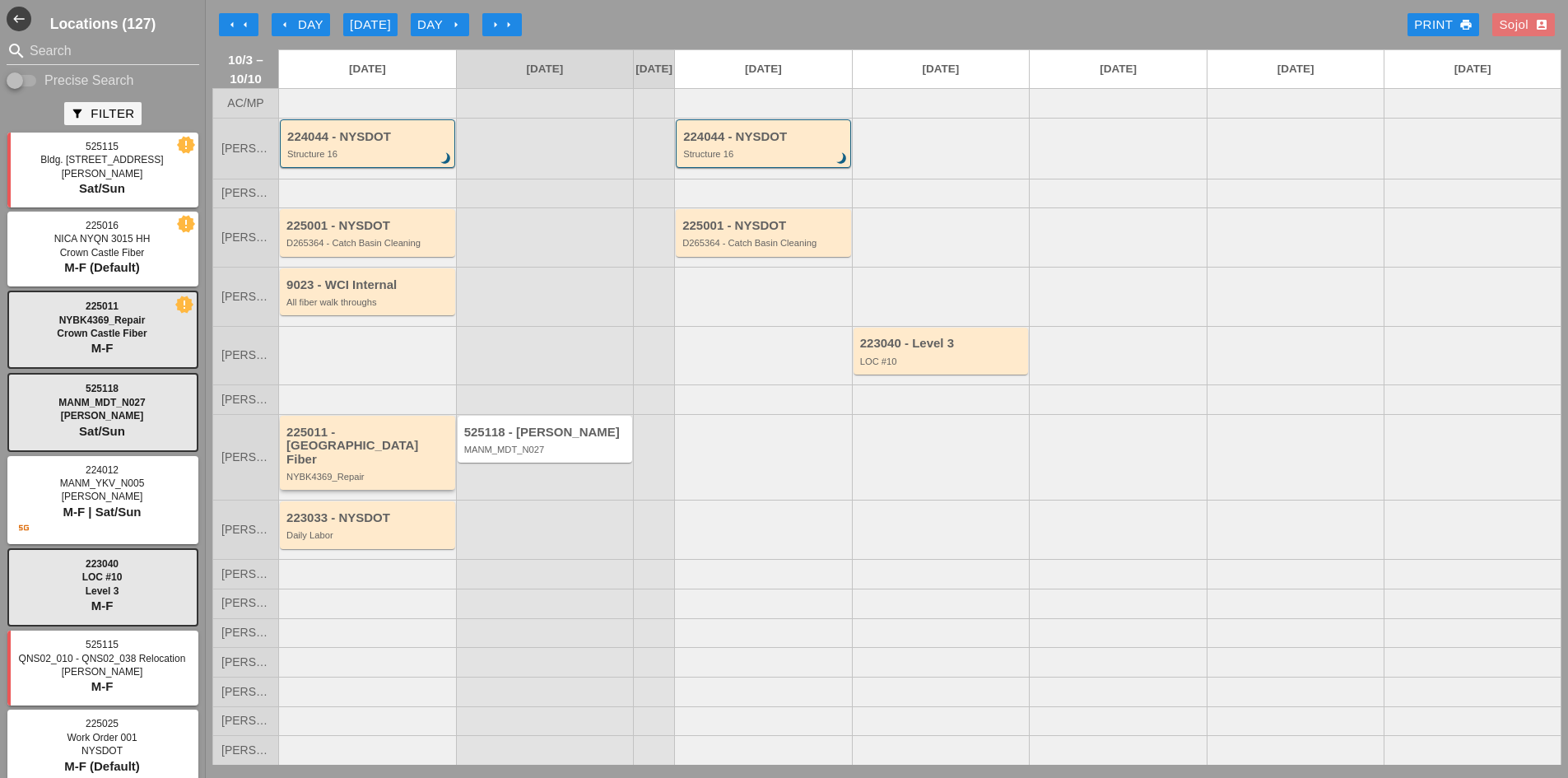
click at [328, 452] on div "225011 - Crown Castle Fiber" at bounding box center [368, 447] width 164 height 41
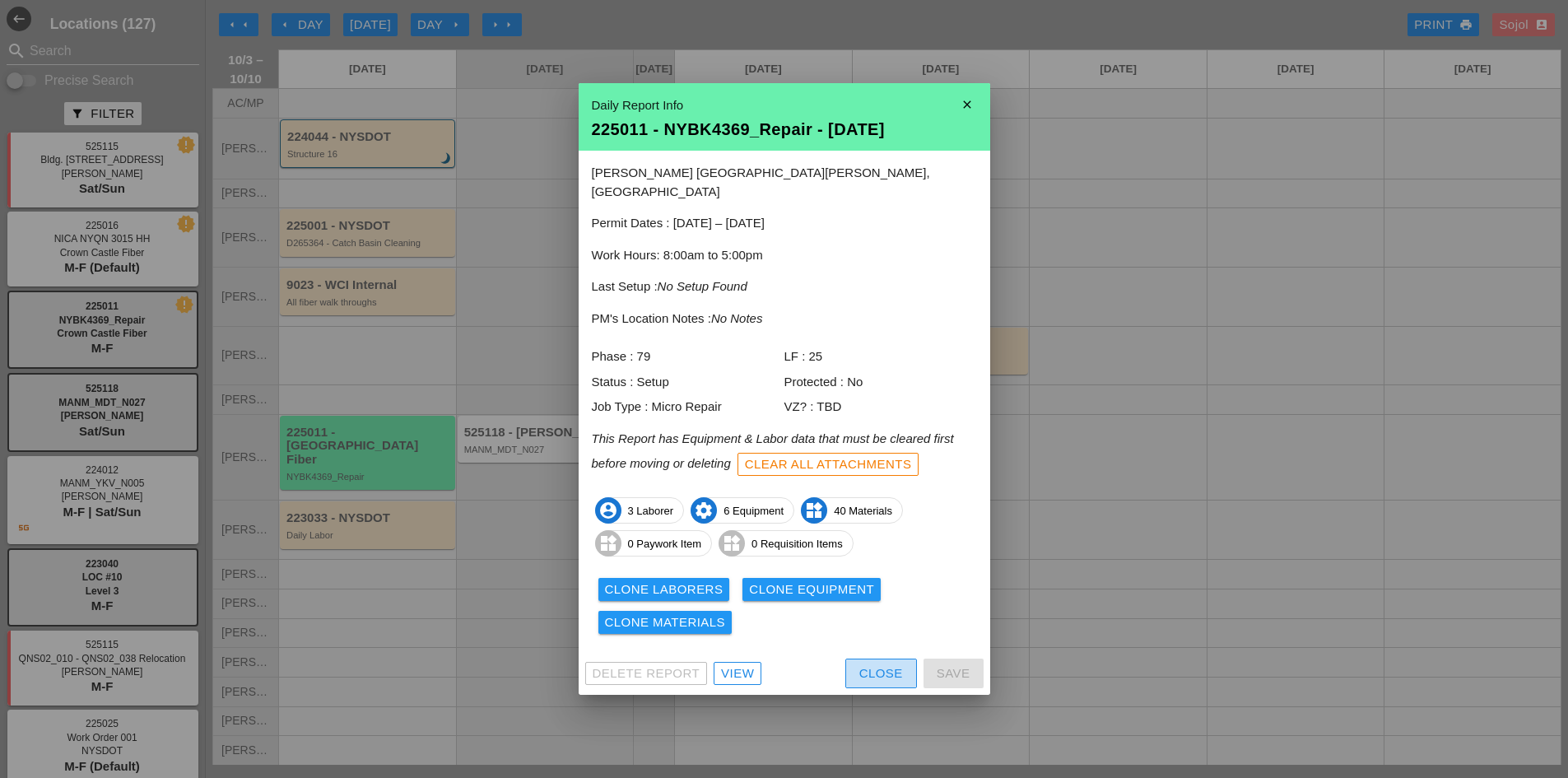
click at [859, 665] on div "Close" at bounding box center [881, 674] width 43 height 19
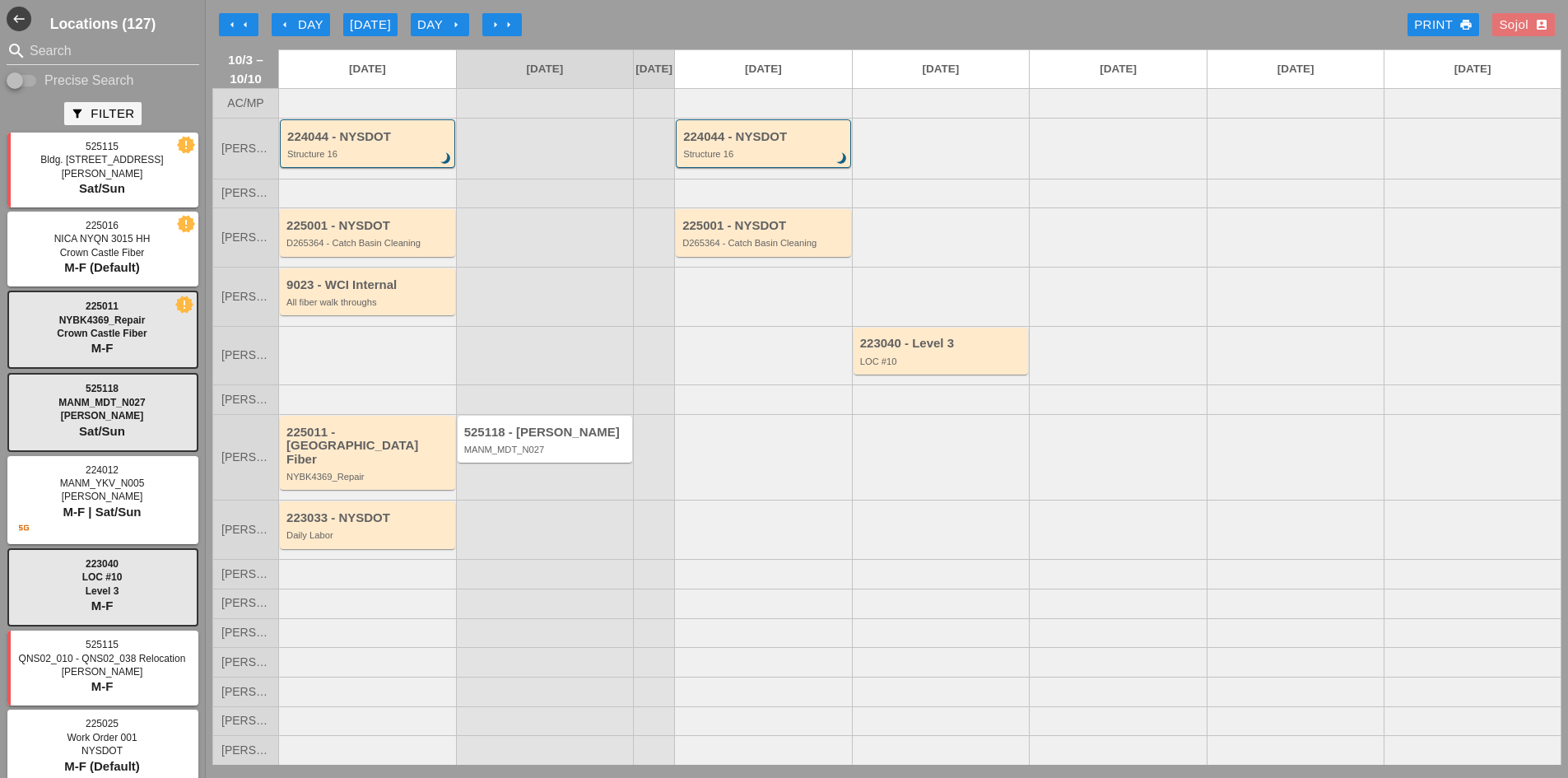
click at [313, 458] on div "225011 - Crown Castle Fiber NYBK4369_Repair" at bounding box center [368, 454] width 164 height 57
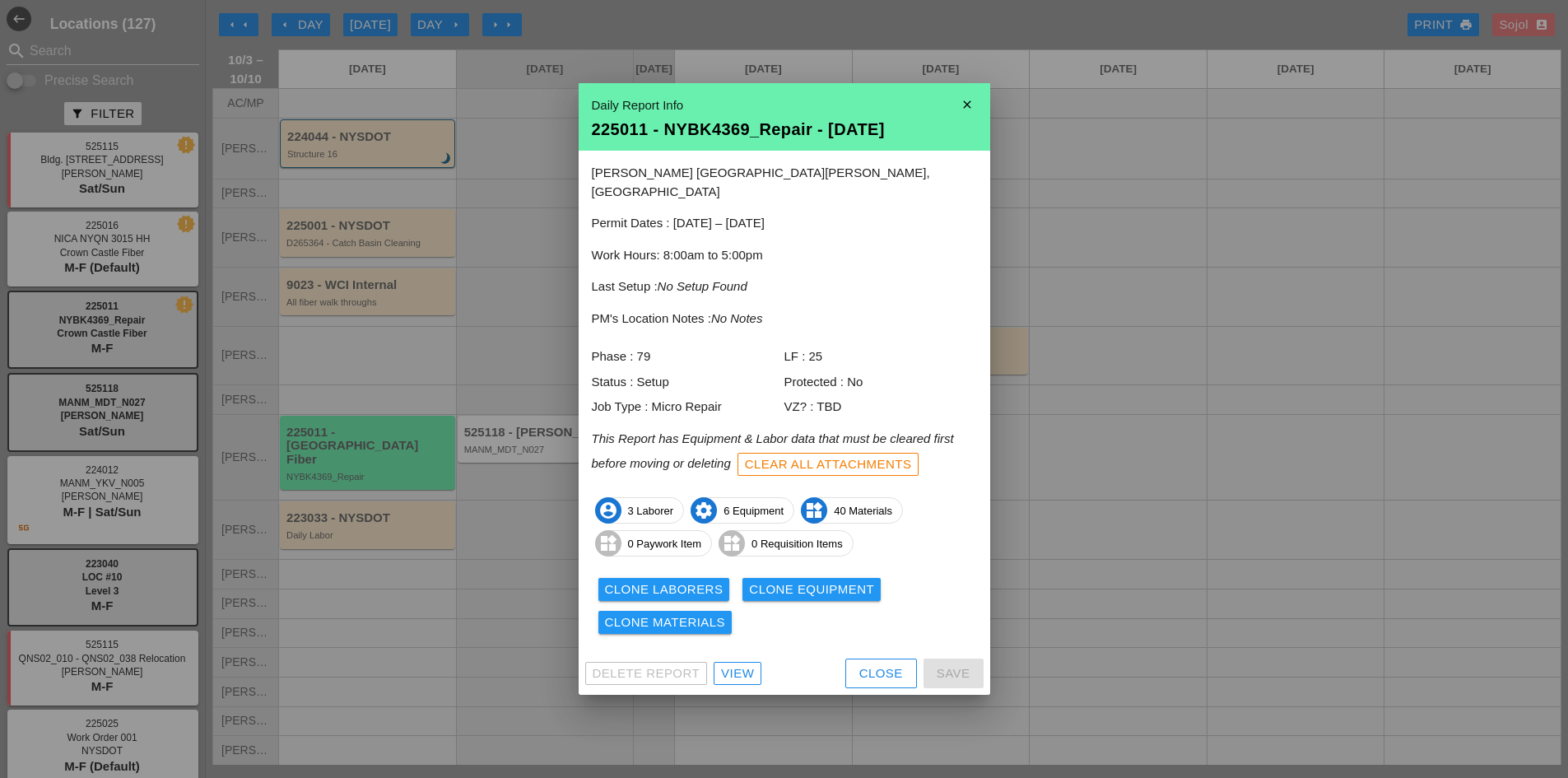
click at [747, 665] on div "View" at bounding box center [738, 674] width 33 height 19
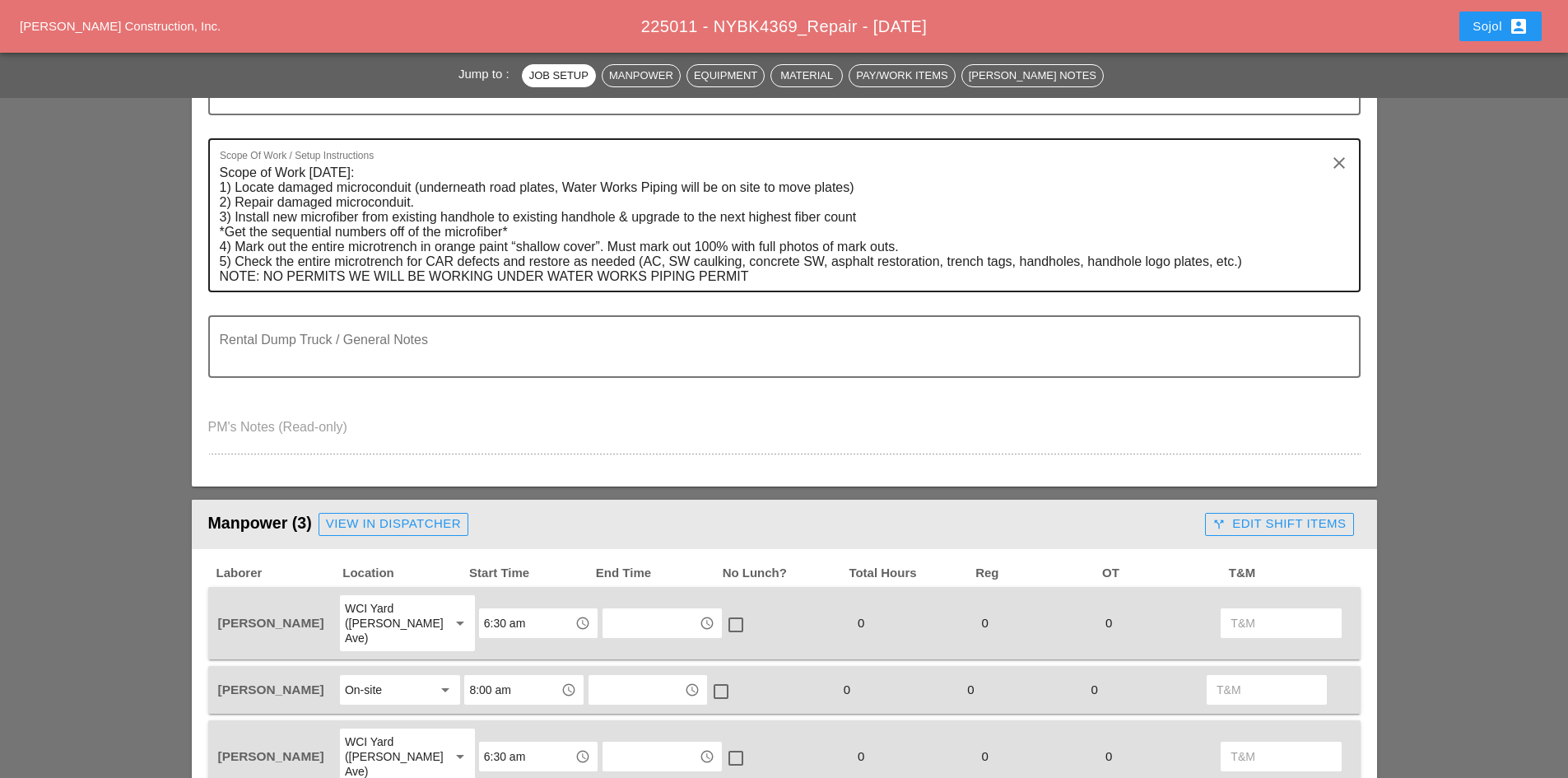
scroll to position [741, 0]
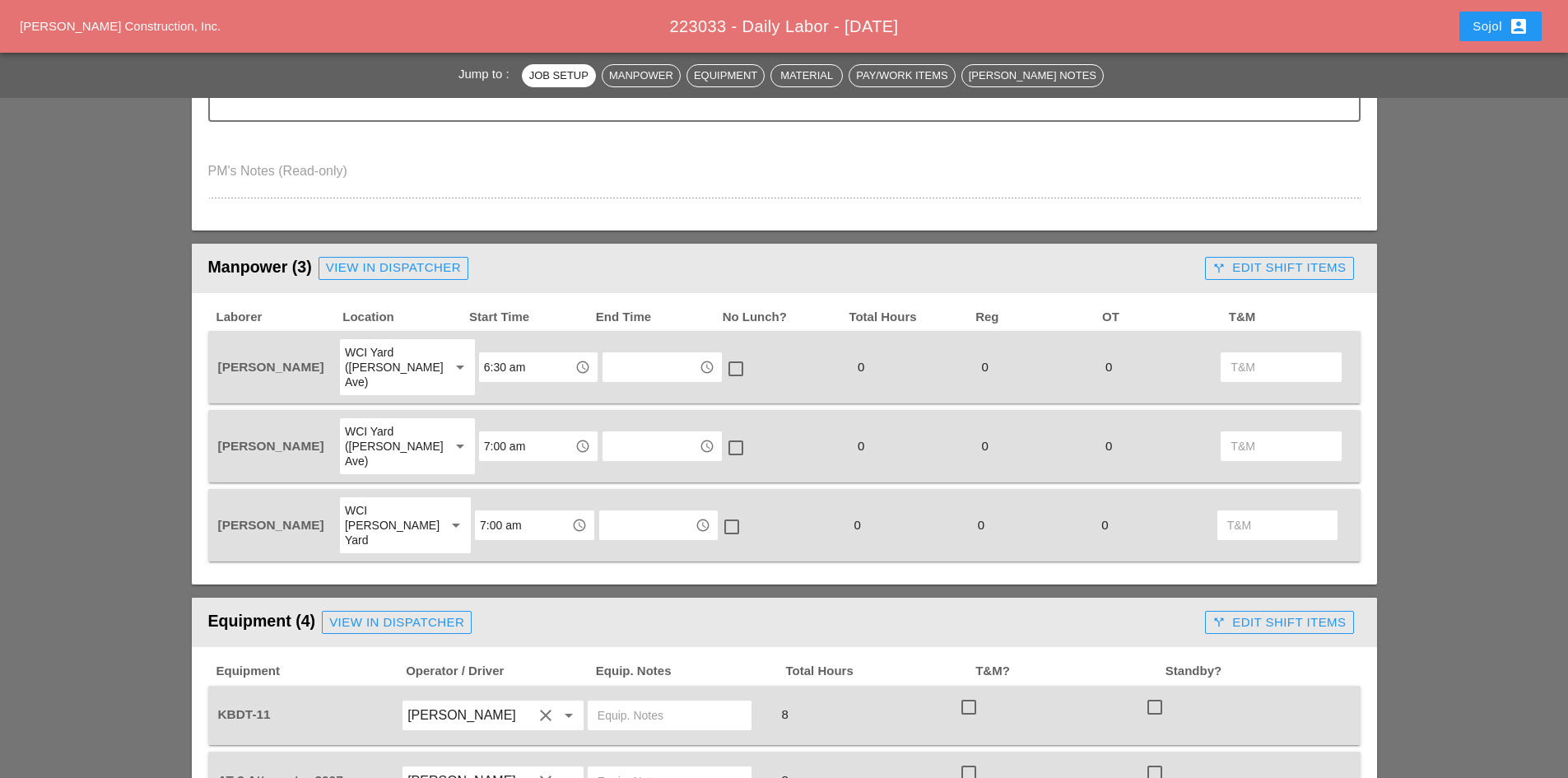
scroll to position [577, 0]
